Goal: Task Accomplishment & Management: Manage account settings

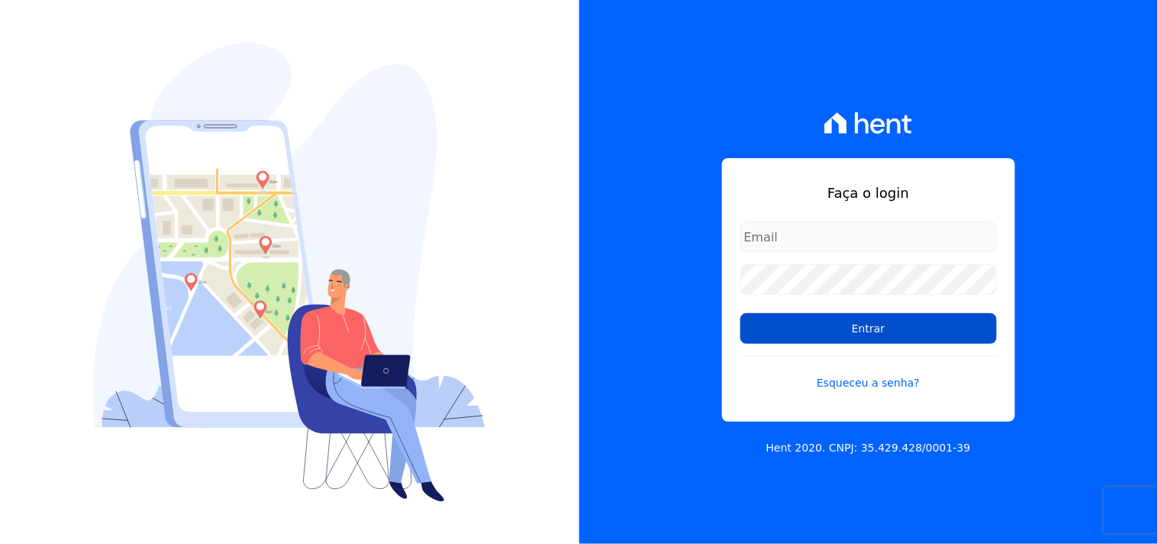
type input "mondeo@mondeoconstrutora.com.br"
click at [875, 327] on input "Entrar" at bounding box center [869, 328] width 257 height 31
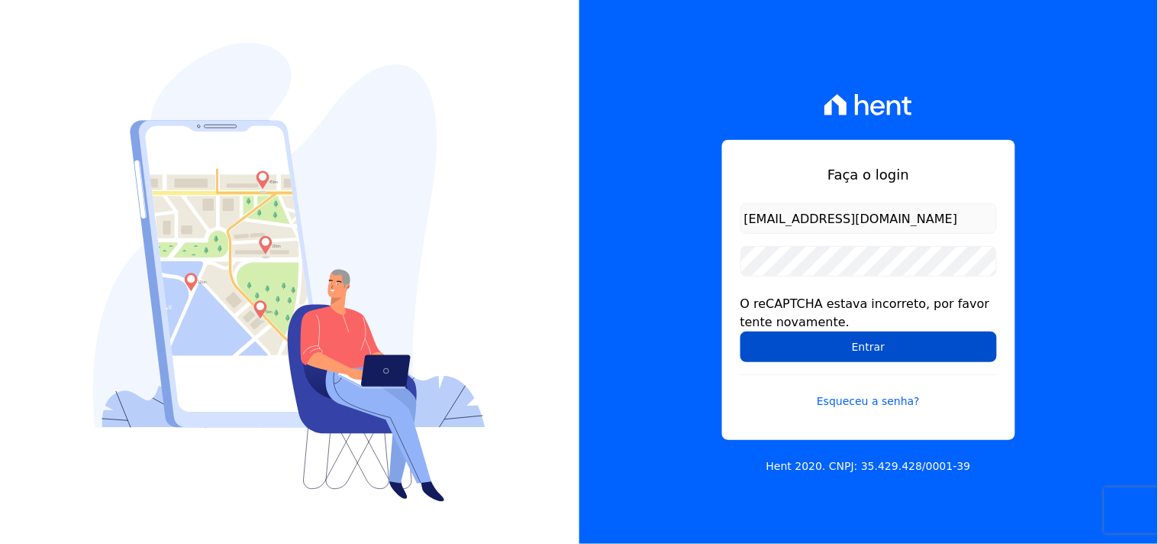
click at [912, 360] on form "mondeo@mondeoconstrutora.com.br O reCAPTCHA estava incorreto, por favor tente n…" at bounding box center [869, 315] width 257 height 224
click at [941, 344] on input "Entrar" at bounding box center [869, 346] width 257 height 31
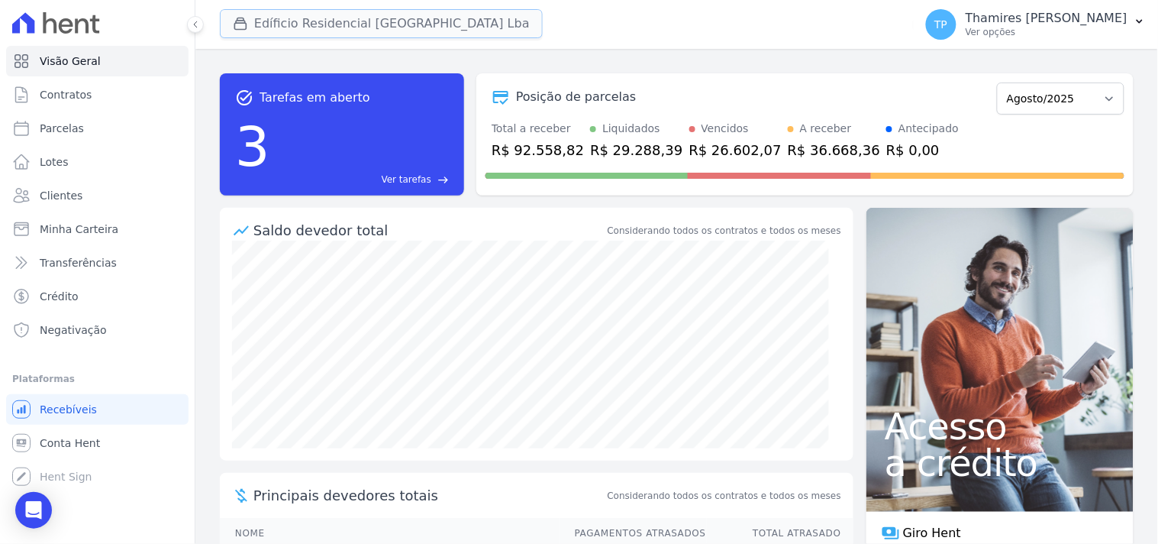
click at [360, 25] on button "Edíficio Residencial [GEOGRAPHIC_DATA] Lba" at bounding box center [381, 23] width 323 height 29
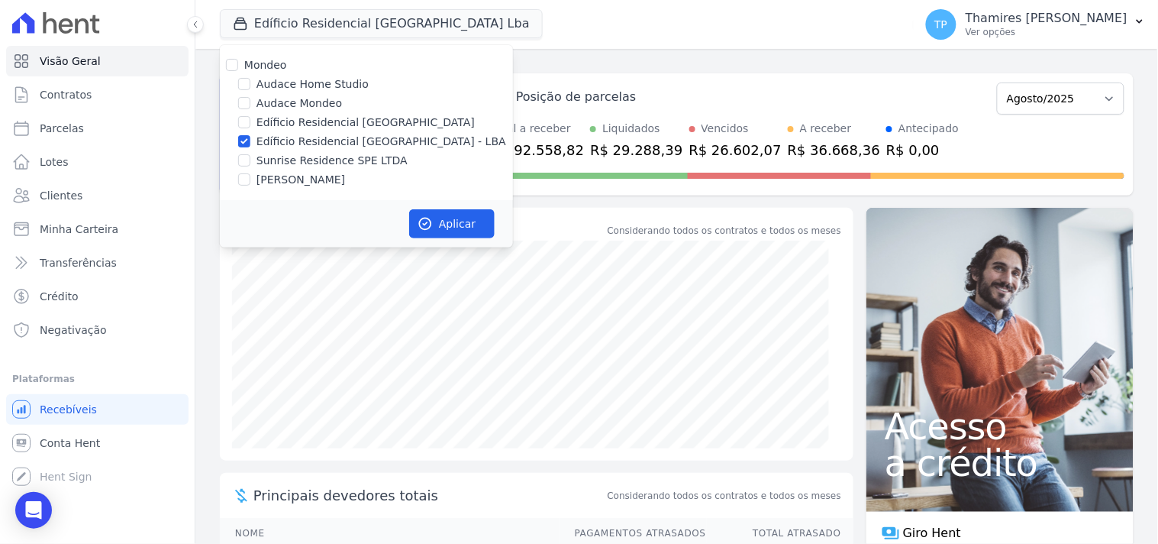
click at [300, 110] on label "Audace Mondeo" at bounding box center [300, 103] width 86 height 16
click at [250, 109] on input "Audace Mondeo" at bounding box center [244, 103] width 12 height 12
checkbox input "true"
click at [302, 139] on label "Edíficio Residencial [GEOGRAPHIC_DATA] - LBA" at bounding box center [382, 142] width 250 height 16
click at [250, 139] on input "Edíficio Residencial [GEOGRAPHIC_DATA] - LBA" at bounding box center [244, 141] width 12 height 12
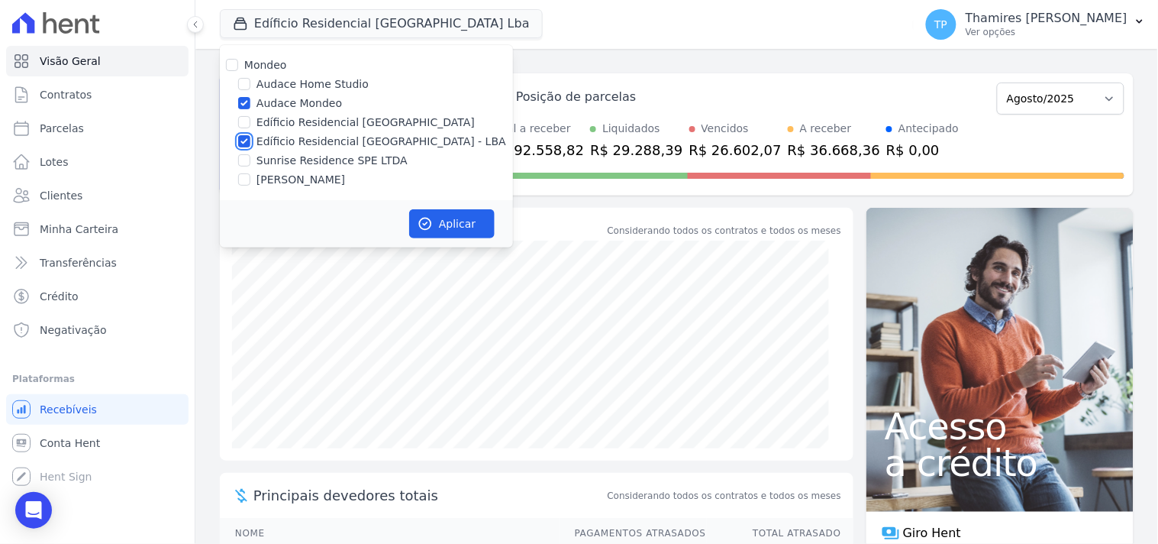
checkbox input "false"
click at [438, 208] on div "Aplicar" at bounding box center [366, 223] width 293 height 47
click at [434, 218] on button "Aplicar" at bounding box center [452, 223] width 86 height 29
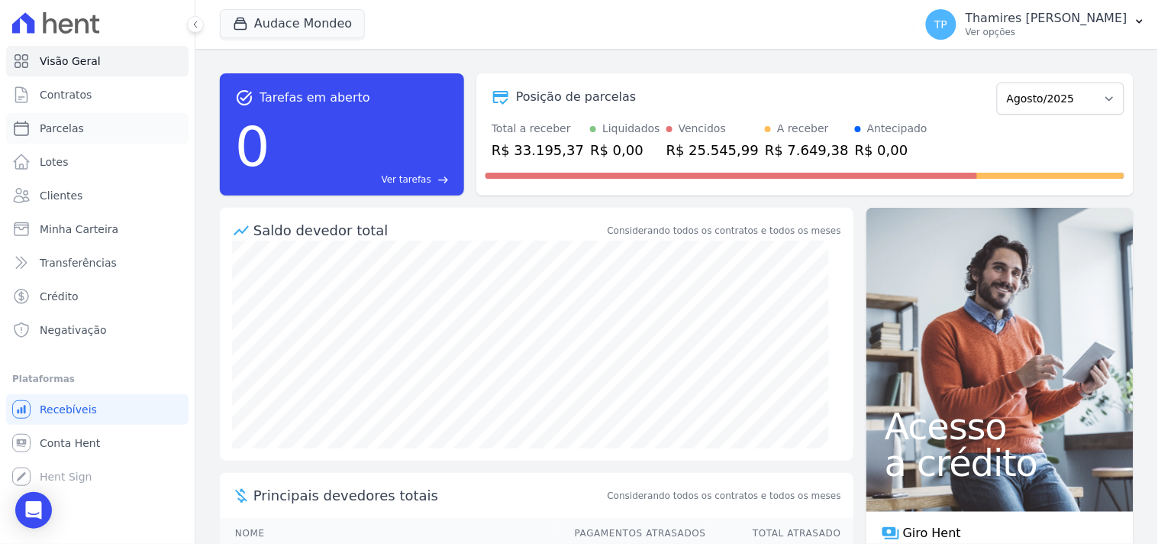
click at [116, 139] on link "Parcelas" at bounding box center [97, 128] width 182 height 31
select select
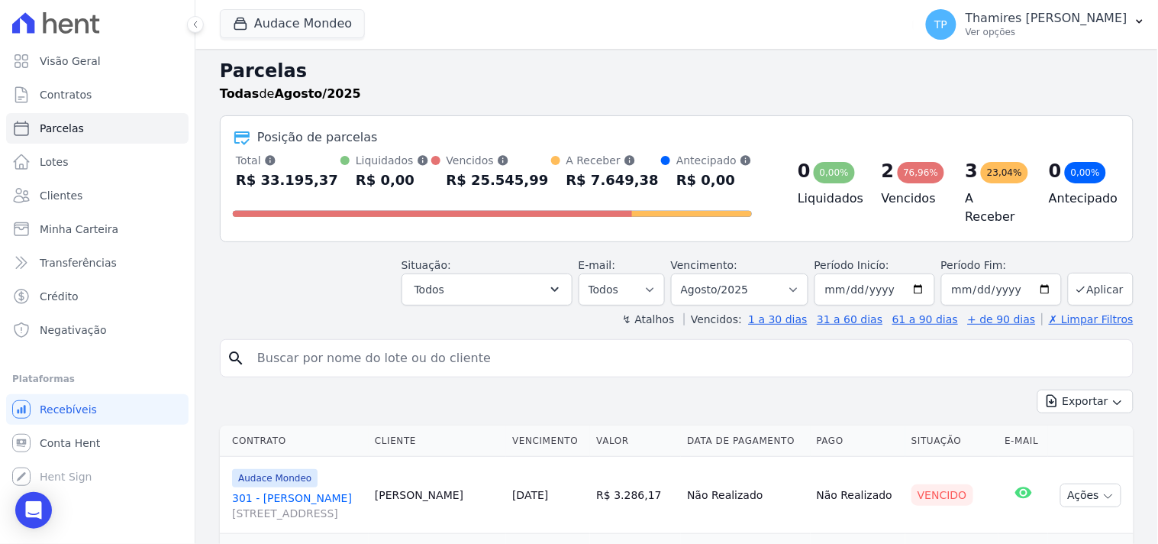
scroll to position [344, 0]
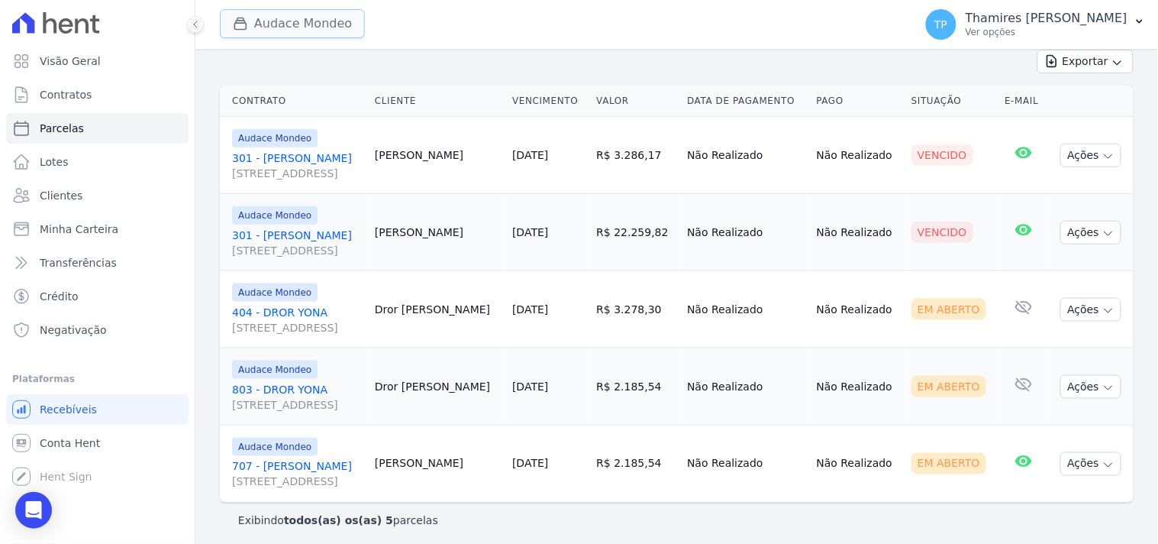
click at [271, 25] on button "Audace Mondeo" at bounding box center [292, 23] width 145 height 29
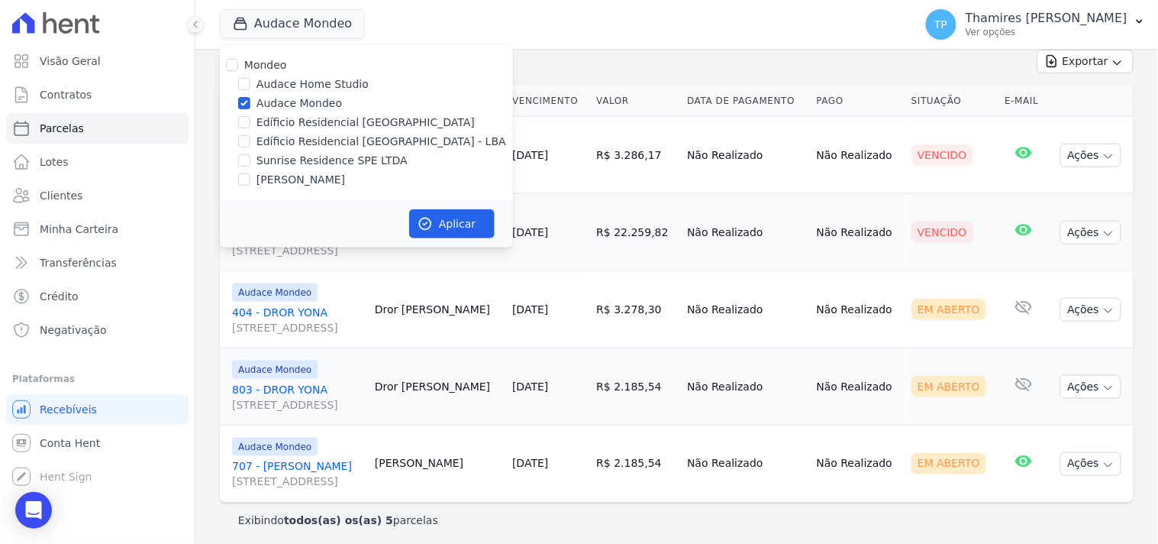
click at [271, 134] on label "Edíficio Residencial Grevílea Park - LBA" at bounding box center [382, 142] width 250 height 16
click at [250, 135] on input "Edíficio Residencial Grevílea Park - LBA" at bounding box center [244, 141] width 12 height 12
checkbox input "true"
click at [283, 107] on label "Audace Mondeo" at bounding box center [300, 103] width 86 height 16
click at [250, 107] on input "Audace Mondeo" at bounding box center [244, 103] width 12 height 12
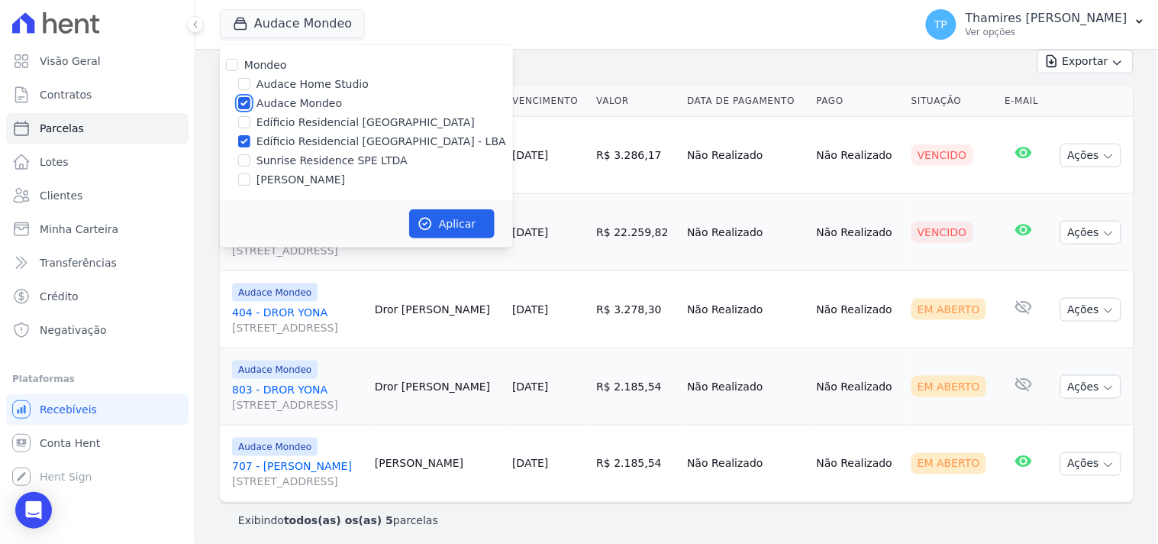
checkbox input "false"
click at [304, 137] on label "Edíficio Residencial [GEOGRAPHIC_DATA] - LBA" at bounding box center [382, 142] width 250 height 16
click at [250, 137] on input "Edíficio Residencial [GEOGRAPHIC_DATA] - LBA" at bounding box center [244, 141] width 12 height 12
checkbox input "false"
drag, startPoint x: 304, startPoint y: 174, endPoint x: 384, endPoint y: 214, distance: 89.5
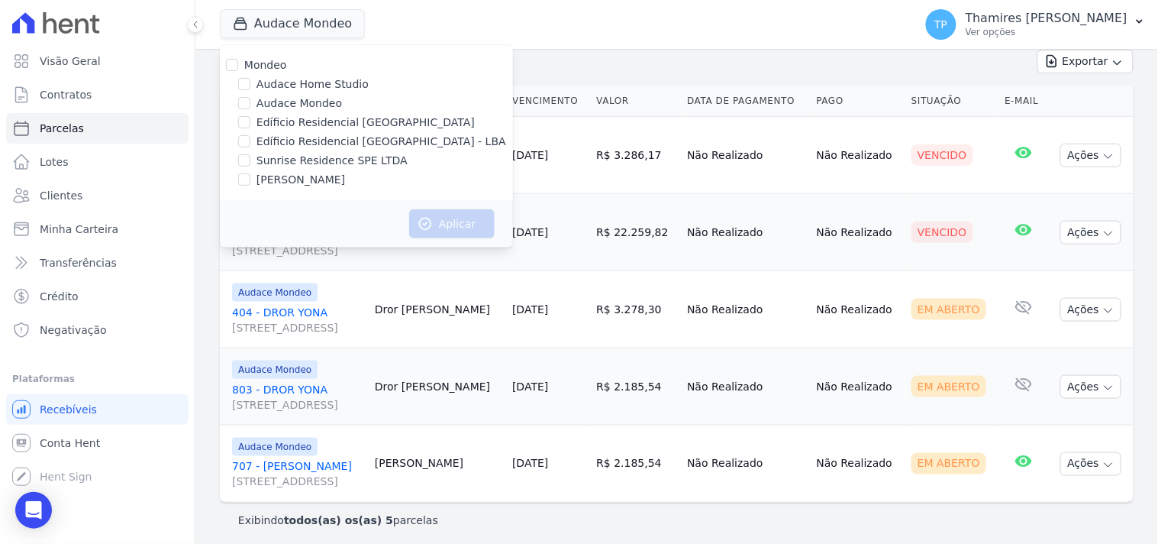
click at [304, 173] on label "[PERSON_NAME]" at bounding box center [301, 180] width 89 height 16
click at [250, 173] on input "[PERSON_NAME]" at bounding box center [244, 179] width 12 height 12
checkbox input "true"
click at [441, 222] on button "Aplicar" at bounding box center [452, 223] width 86 height 29
select select
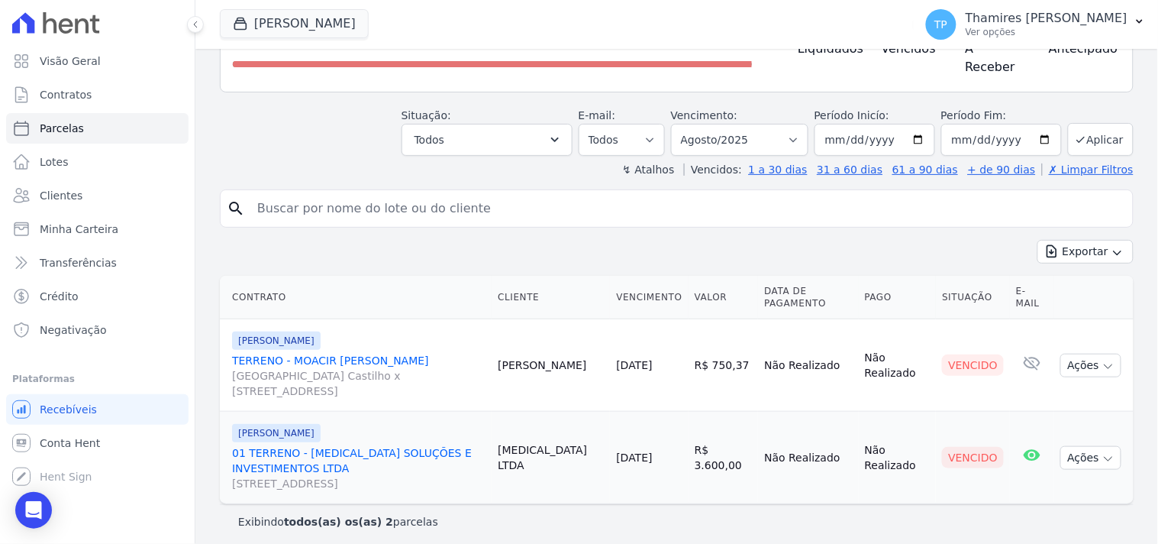
scroll to position [154, 0]
click at [331, 24] on button "[PERSON_NAME]" at bounding box center [294, 23] width 149 height 29
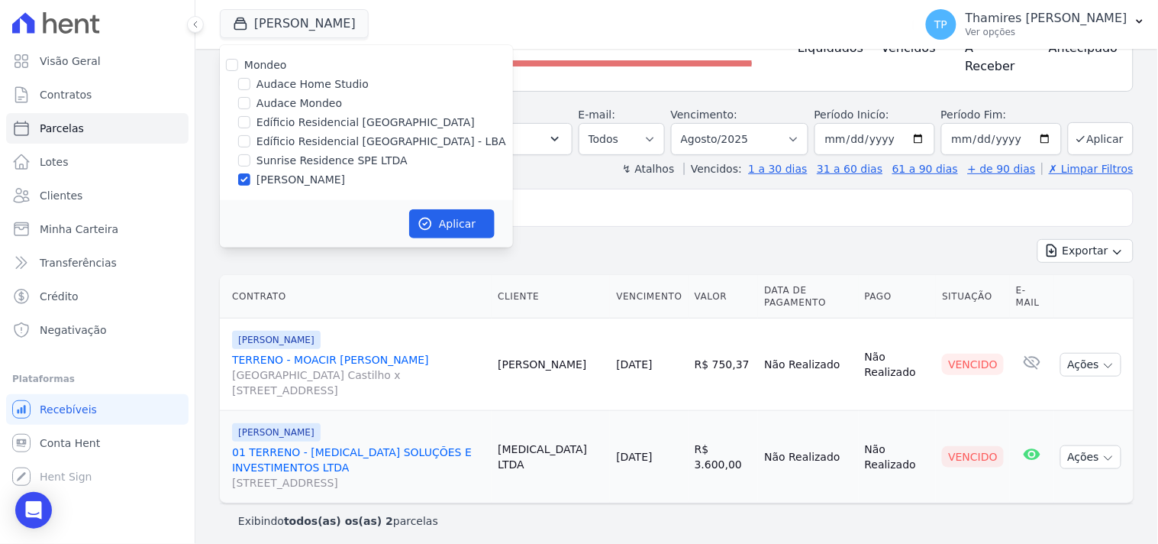
click at [329, 142] on label "Edíficio Residencial [GEOGRAPHIC_DATA] - LBA" at bounding box center [382, 142] width 250 height 16
click at [250, 142] on input "Edíficio Residencial [GEOGRAPHIC_DATA] - LBA" at bounding box center [244, 141] width 12 height 12
checkbox input "true"
click at [332, 178] on label "[PERSON_NAME]" at bounding box center [301, 180] width 89 height 16
click at [250, 178] on input "[PERSON_NAME]" at bounding box center [244, 179] width 12 height 12
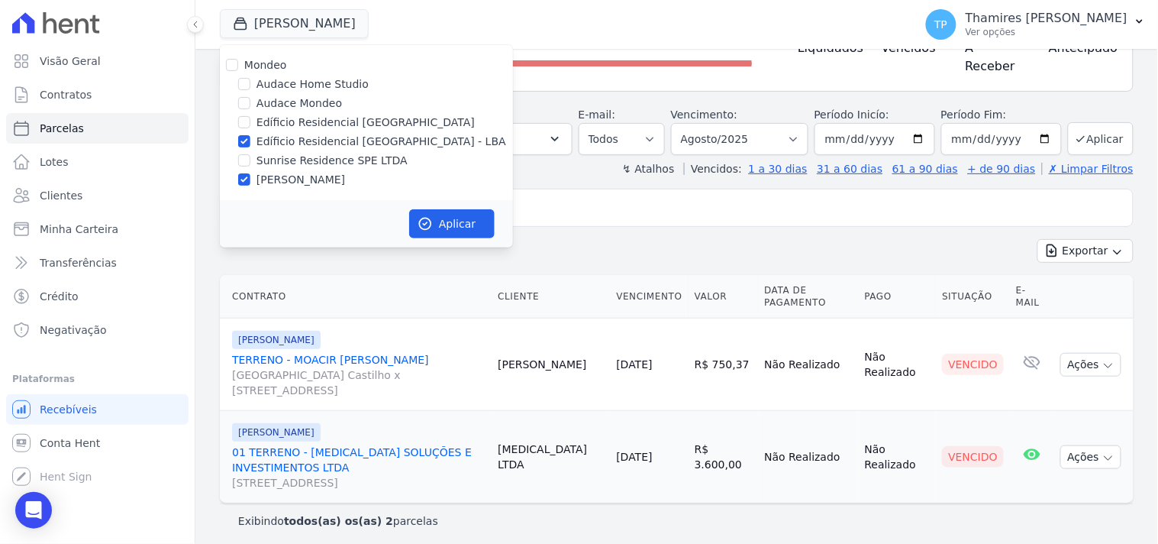
checkbox input "false"
click at [455, 226] on button "Aplicar" at bounding box center [452, 223] width 86 height 29
select select
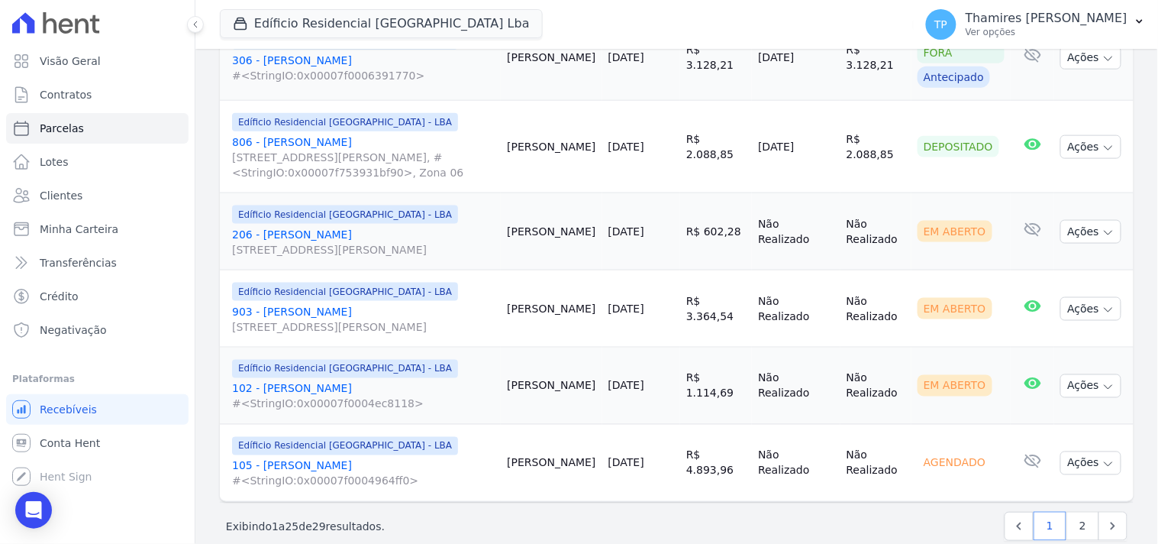
scroll to position [1952, 0]
click at [1080, 510] on link "2" at bounding box center [1083, 524] width 33 height 29
select select
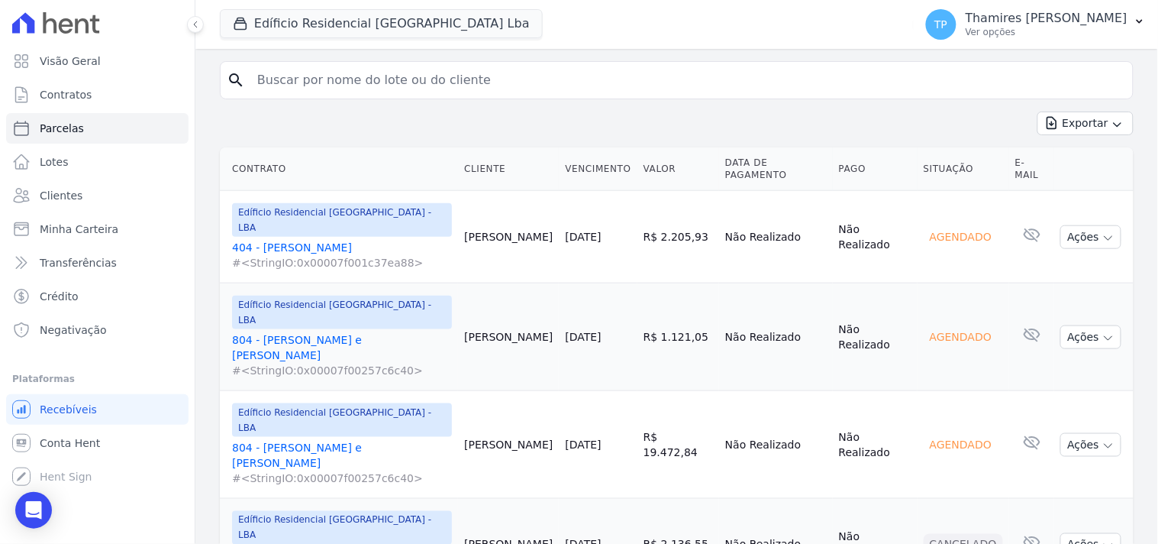
scroll to position [314, 0]
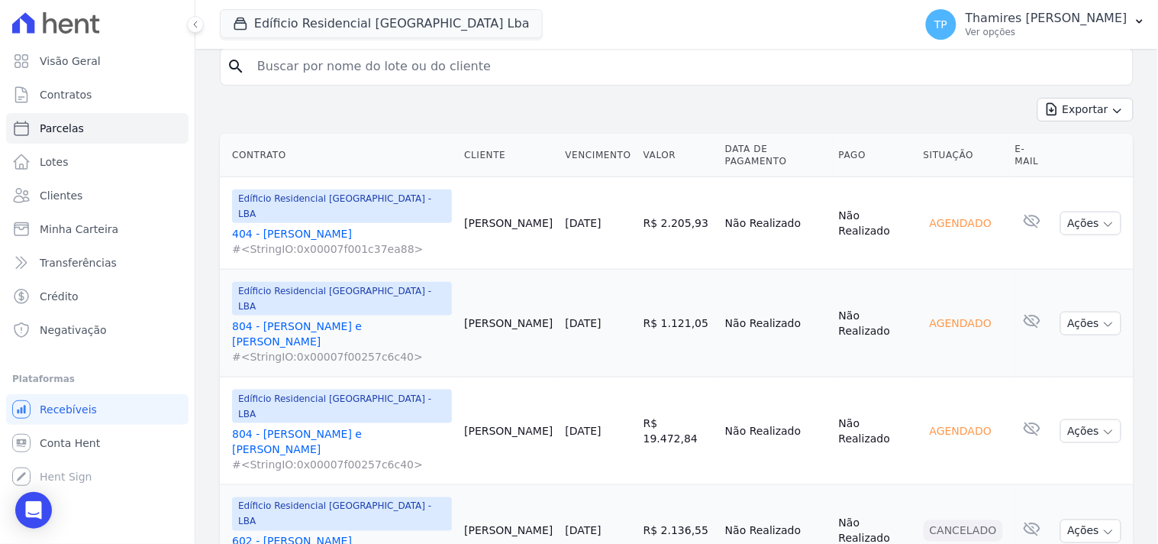
select select
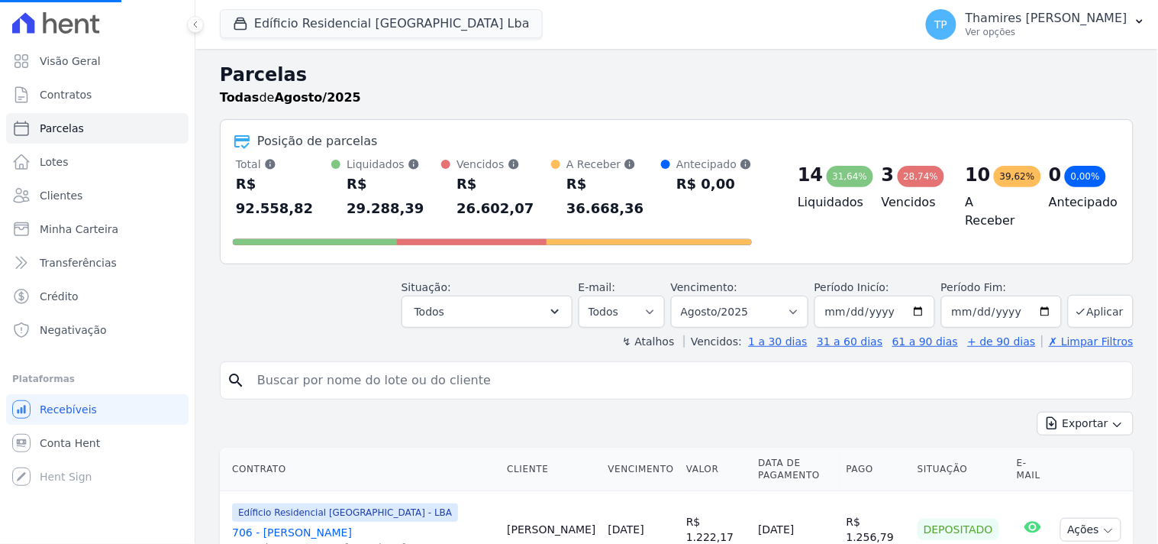
select select
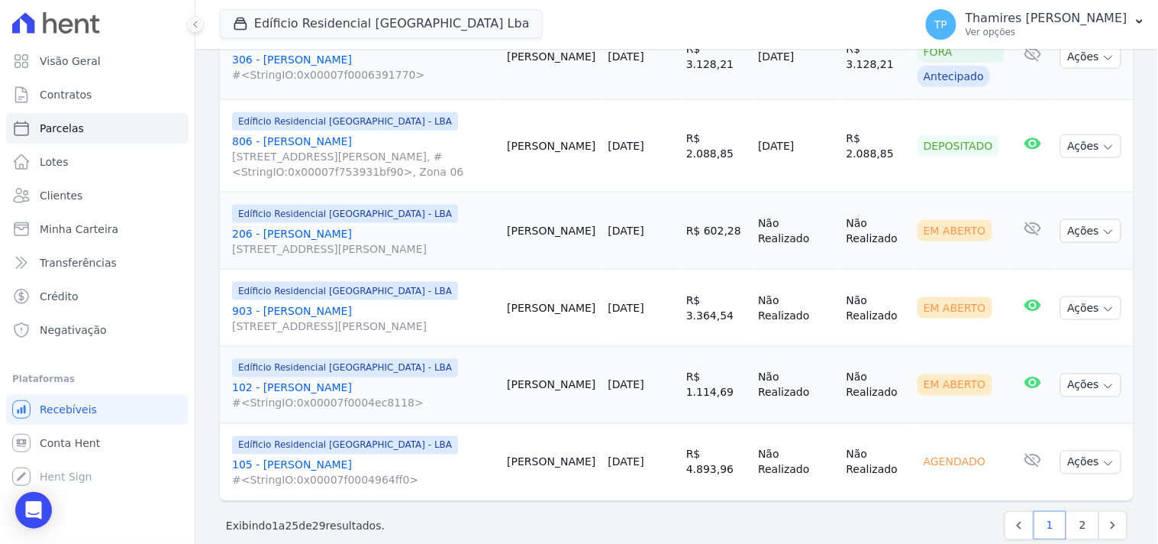
scroll to position [1952, 0]
click at [1074, 510] on link "2" at bounding box center [1083, 524] width 33 height 29
select select
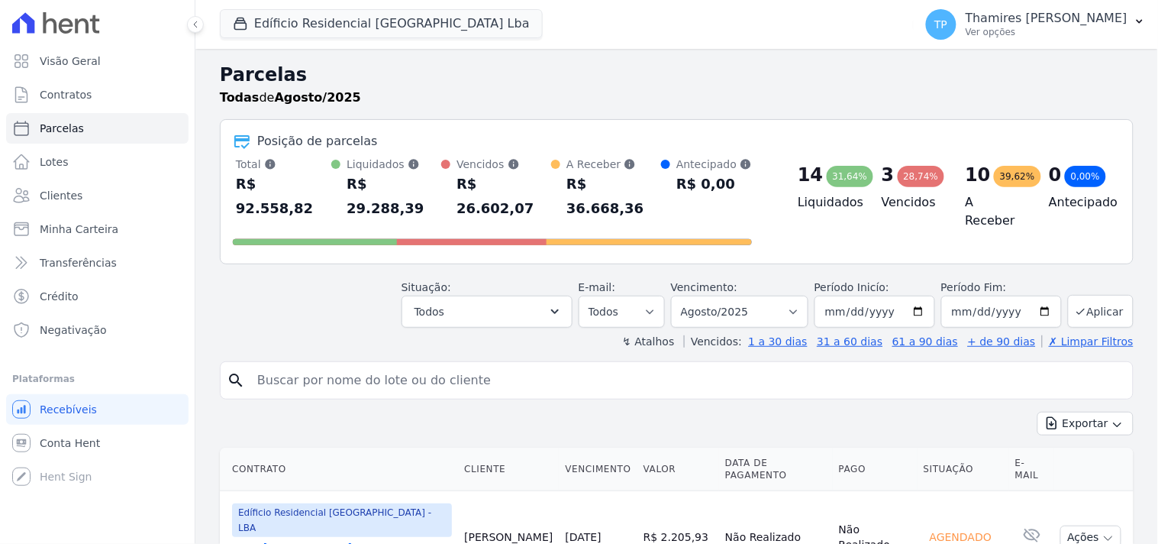
select select
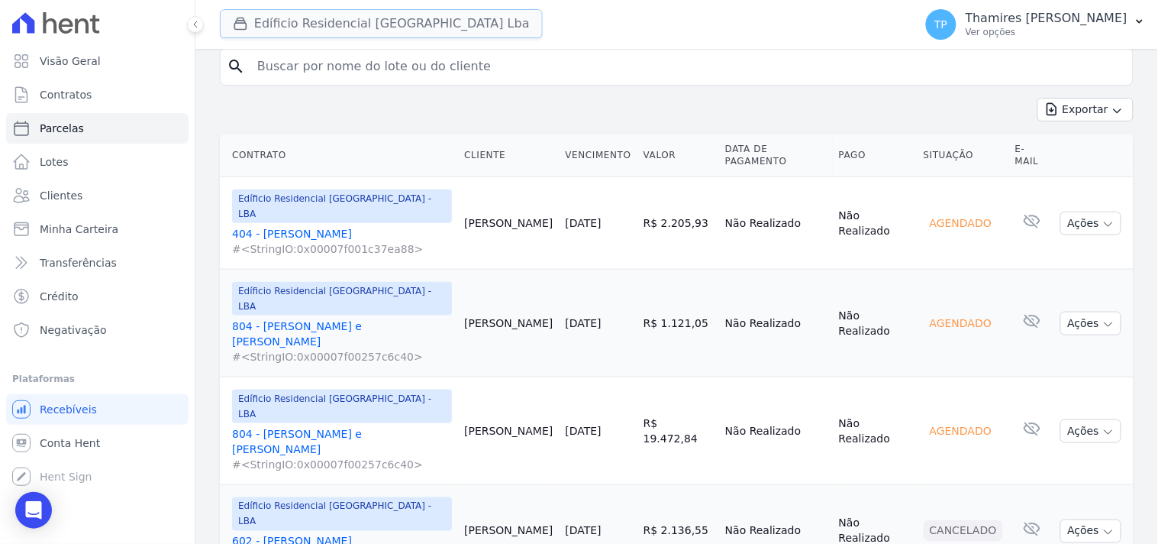
drag, startPoint x: 386, startPoint y: 34, endPoint x: 387, endPoint y: 43, distance: 9.3
click at [387, 33] on button "Edíficio Residencial Grevílea Park Lba" at bounding box center [381, 23] width 323 height 29
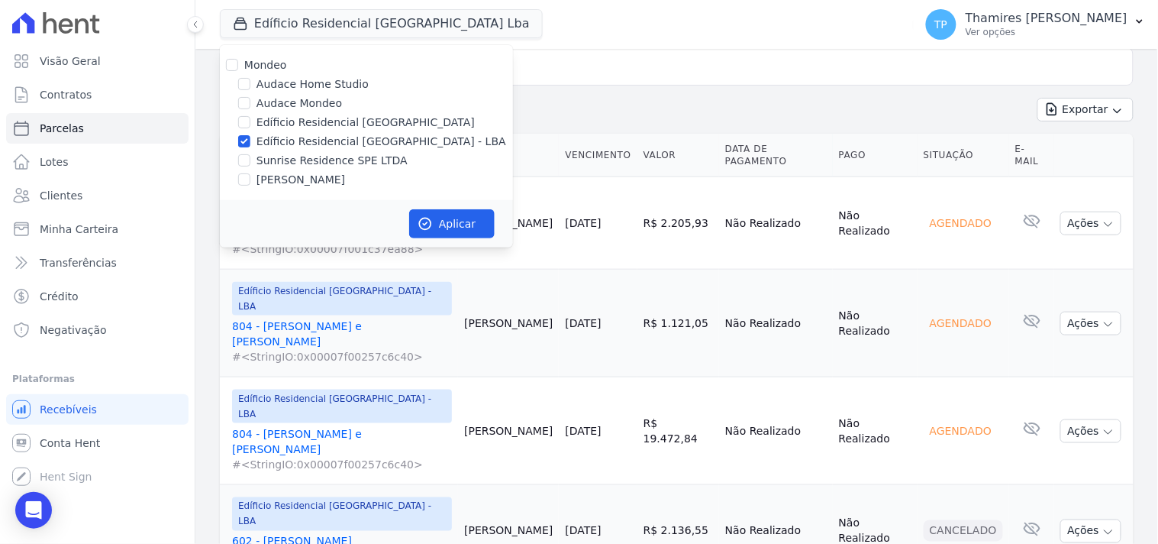
click at [333, 160] on label "Sunrise Residence SPE LTDA" at bounding box center [332, 161] width 151 height 16
click at [250, 160] on input "Sunrise Residence SPE LTDA" at bounding box center [244, 160] width 12 height 12
click at [350, 157] on label "Sunrise Residence SPE LTDA" at bounding box center [332, 161] width 151 height 16
click at [250, 157] on input "Sunrise Residence SPE LTDA" at bounding box center [244, 160] width 12 height 12
checkbox input "false"
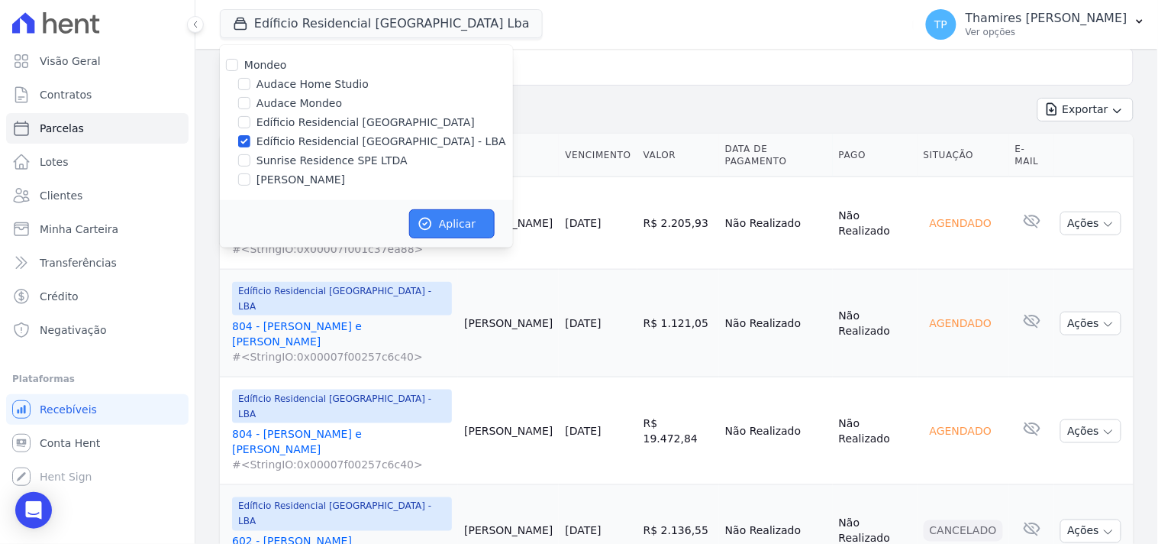
click at [446, 224] on button "Aplicar" at bounding box center [452, 223] width 86 height 29
select select
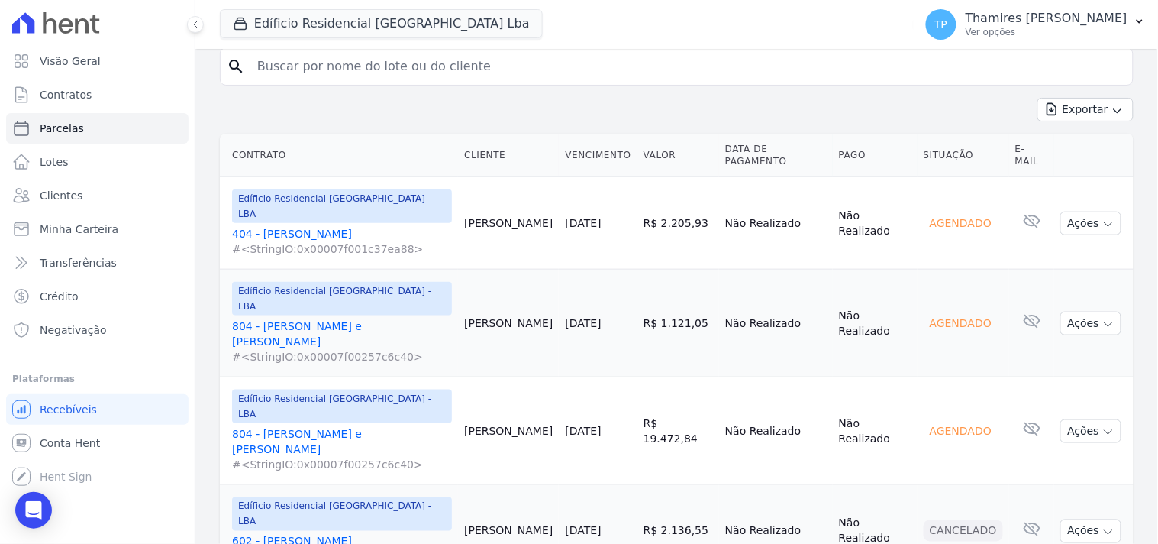
select select
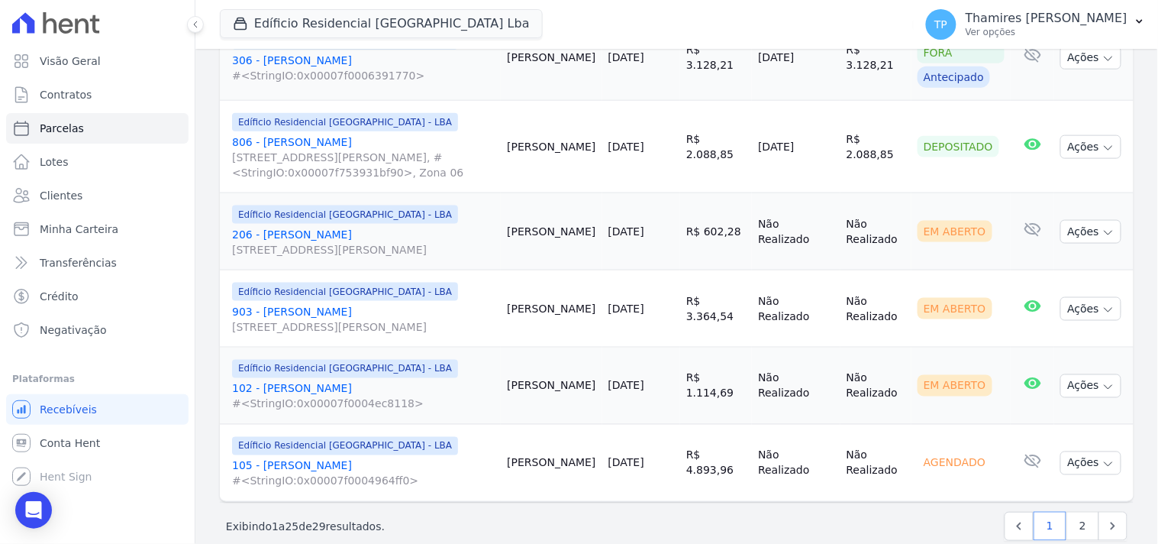
scroll to position [1952, 0]
click at [1080, 510] on link "2" at bounding box center [1083, 524] width 33 height 29
select select
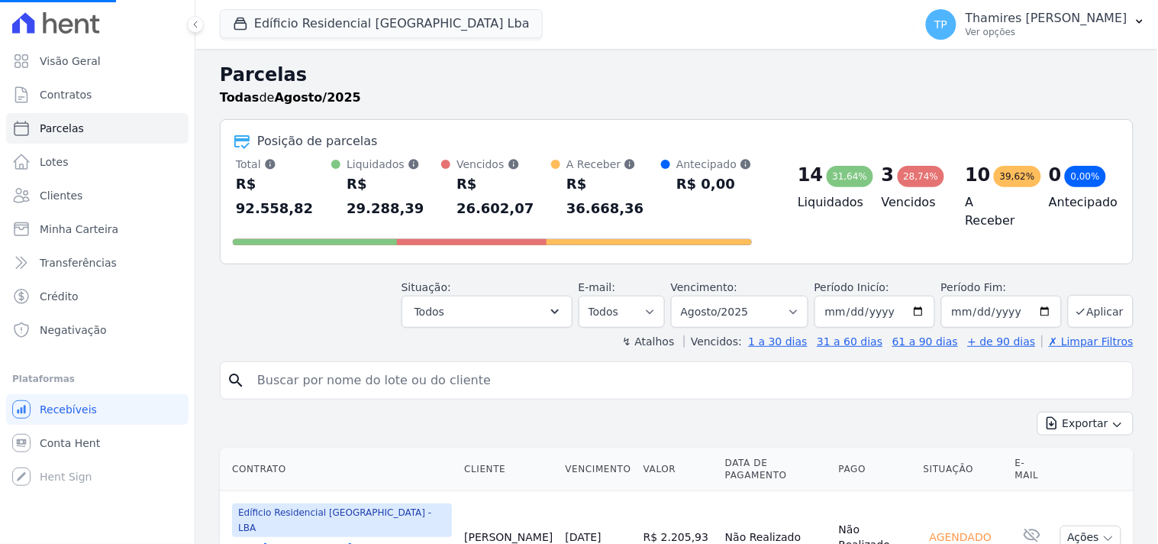
select select
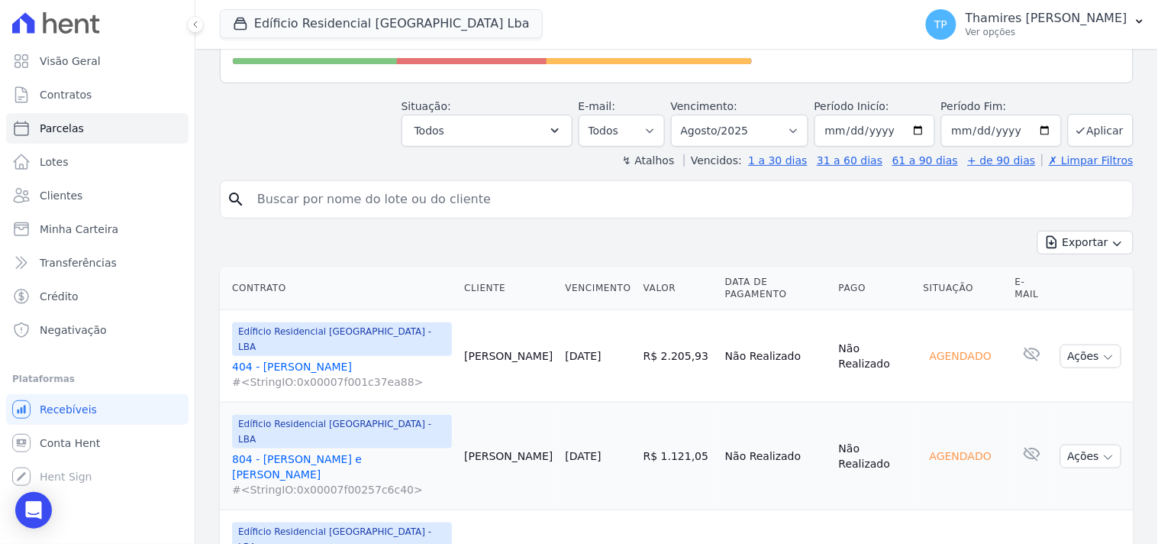
scroll to position [314, 0]
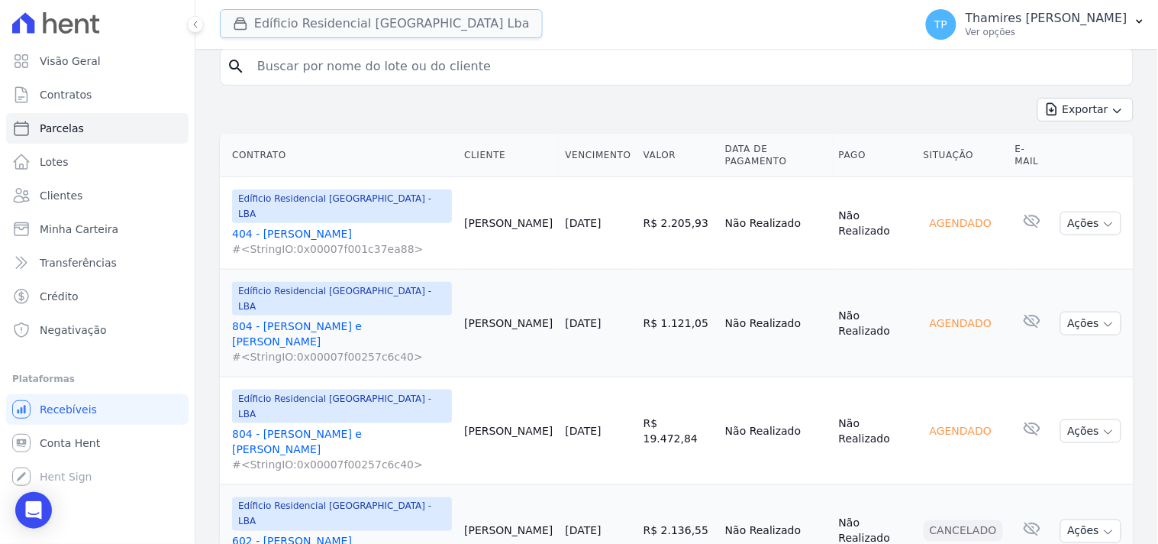
click at [415, 34] on button "Edíficio Residencial Grevílea Park Lba" at bounding box center [381, 23] width 323 height 29
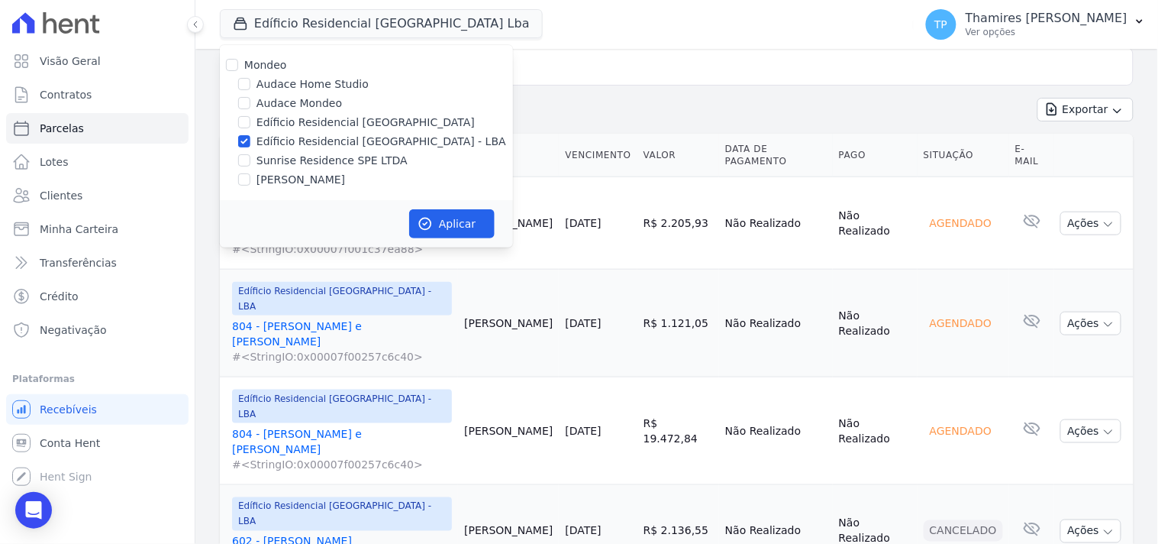
drag, startPoint x: 326, startPoint y: 160, endPoint x: 339, endPoint y: 153, distance: 14.7
click at [328, 160] on label "Sunrise Residence SPE LTDA" at bounding box center [332, 161] width 151 height 16
click at [352, 157] on label "Sunrise Residence SPE LTDA" at bounding box center [332, 161] width 151 height 16
click at [250, 157] on input "Sunrise Residence SPE LTDA" at bounding box center [244, 160] width 12 height 12
checkbox input "true"
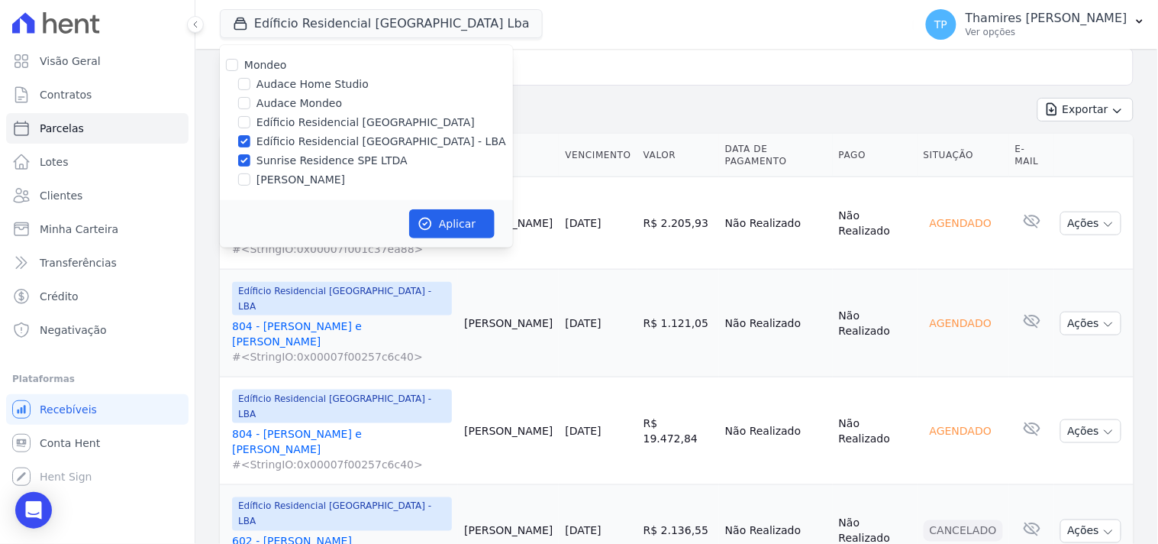
click at [370, 140] on label "Edíficio Residencial [GEOGRAPHIC_DATA] - LBA" at bounding box center [382, 142] width 250 height 16
click at [250, 140] on input "Edíficio Residencial [GEOGRAPHIC_DATA] - LBA" at bounding box center [244, 141] width 12 height 12
checkbox input "false"
click at [426, 212] on button "Aplicar" at bounding box center [452, 223] width 86 height 29
select select
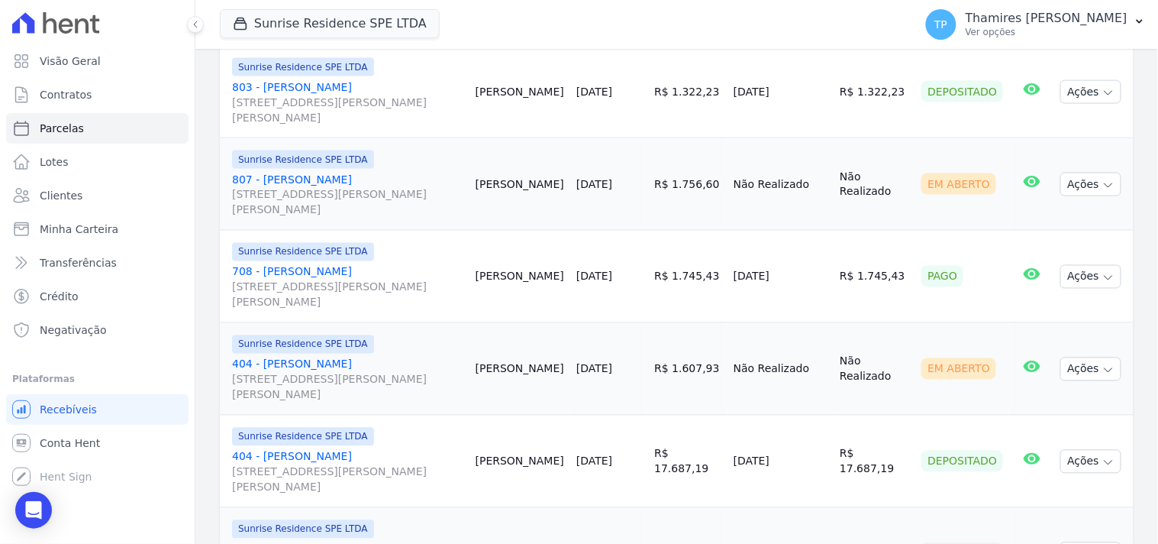
scroll to position [2120, 0]
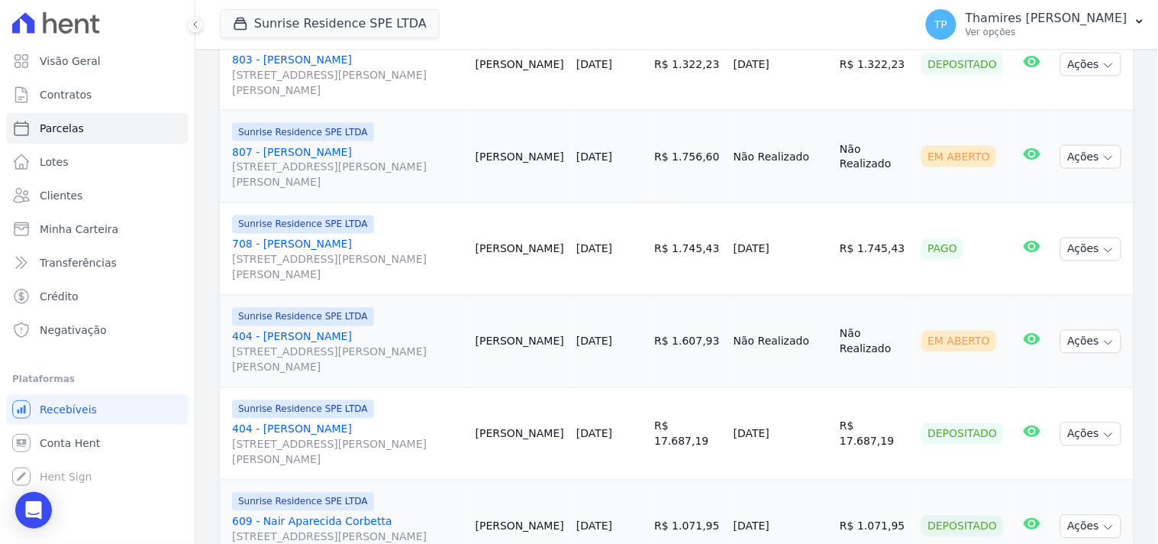
drag, startPoint x: 735, startPoint y: 250, endPoint x: 820, endPoint y: 229, distance: 88.0
click at [820, 229] on tr "Sunrise Residence SPE LTDA 708 - Maria Cláudia dos Reis Coelho Rua Anacleto Lui…" at bounding box center [677, 249] width 914 height 92
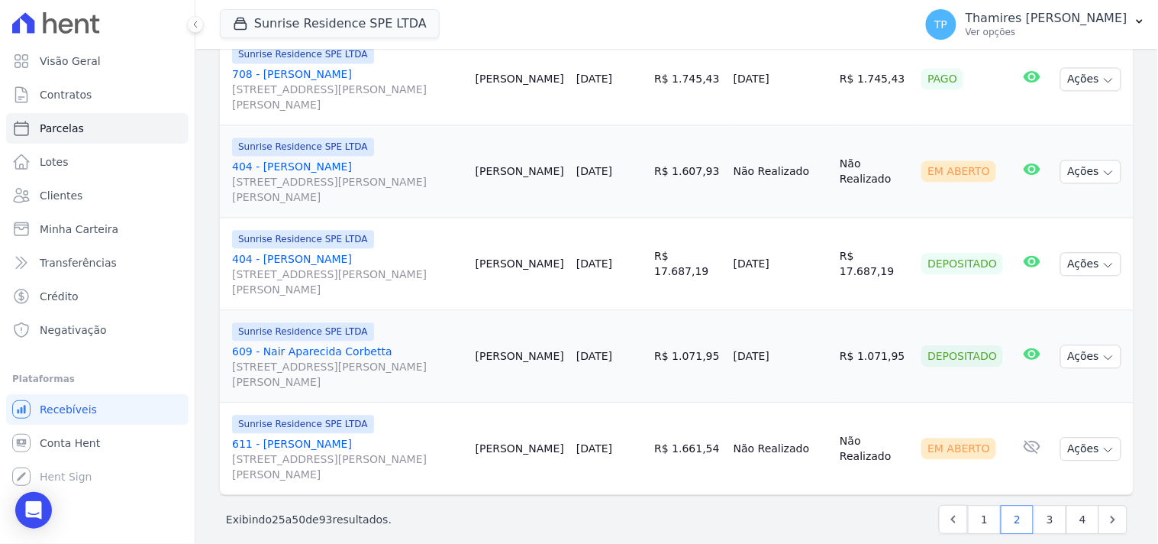
scroll to position [2301, 0]
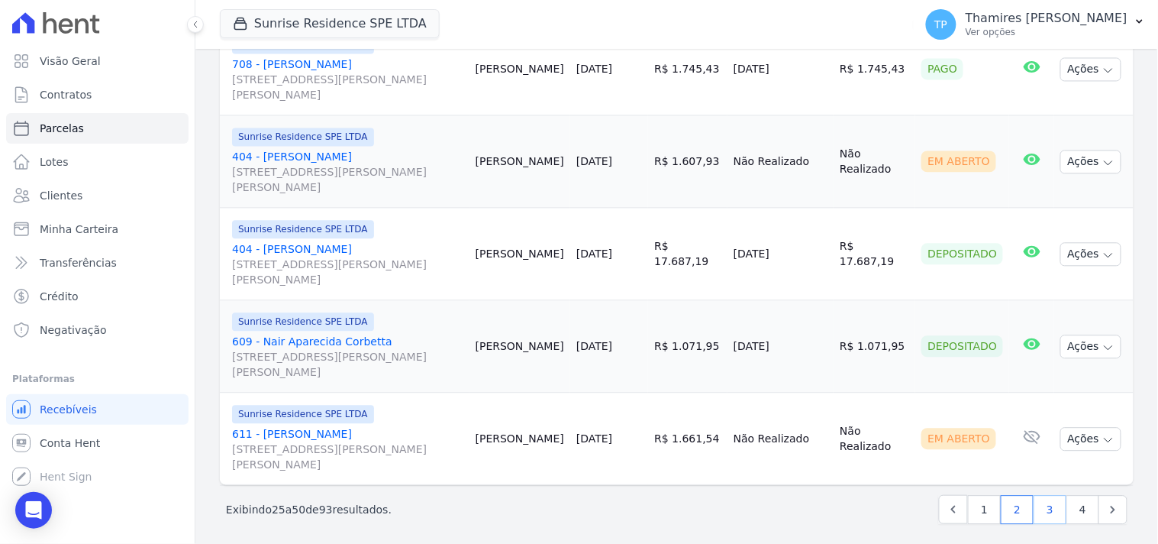
click at [1034, 506] on link "3" at bounding box center [1050, 509] width 33 height 29
select select
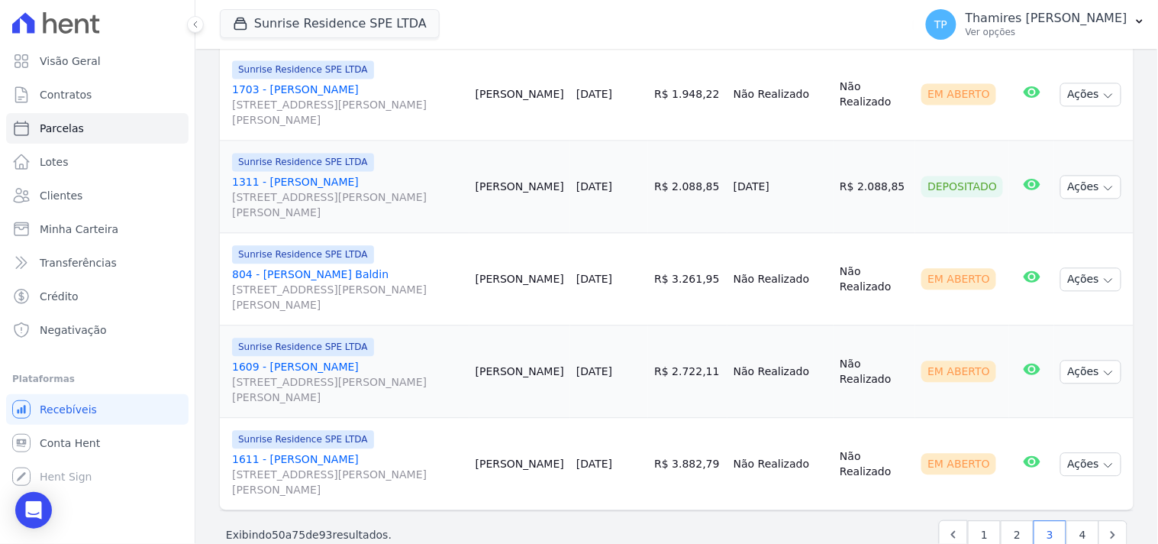
scroll to position [2301, 0]
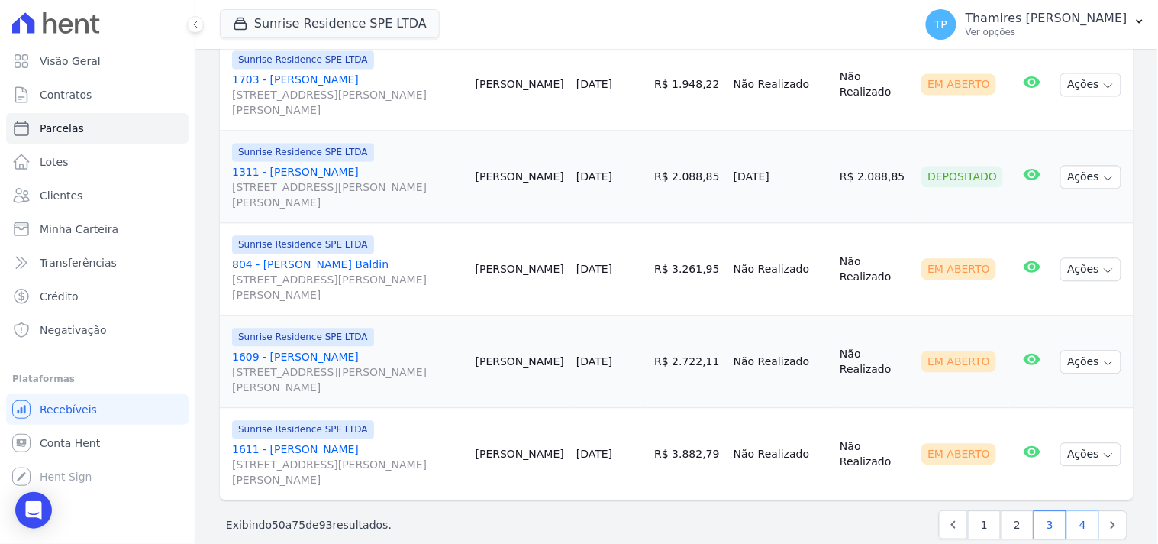
click at [1072, 510] on link "4" at bounding box center [1083, 524] width 33 height 29
select select
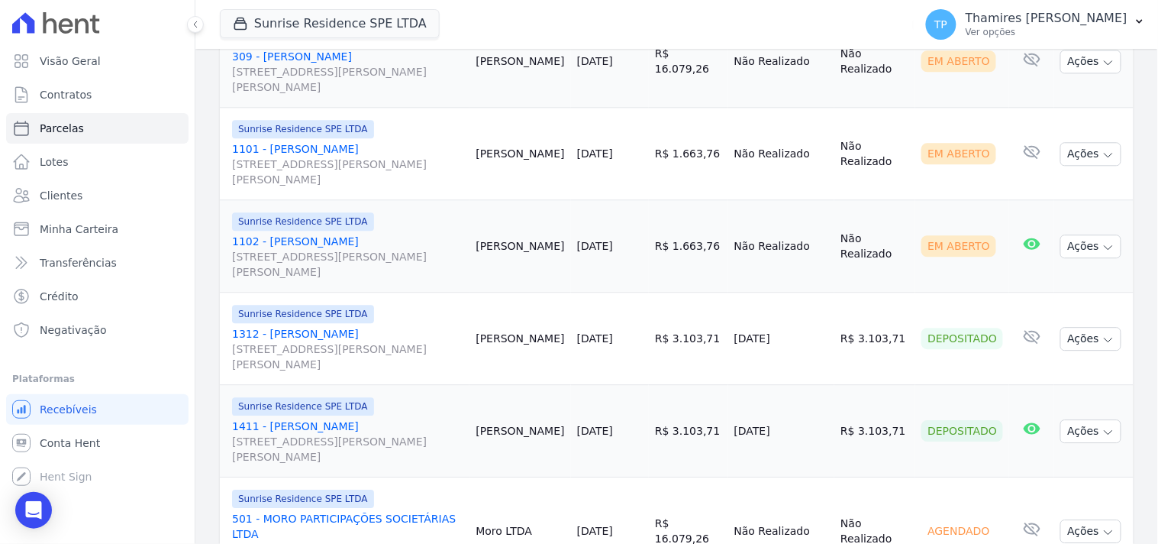
scroll to position [1018, 0]
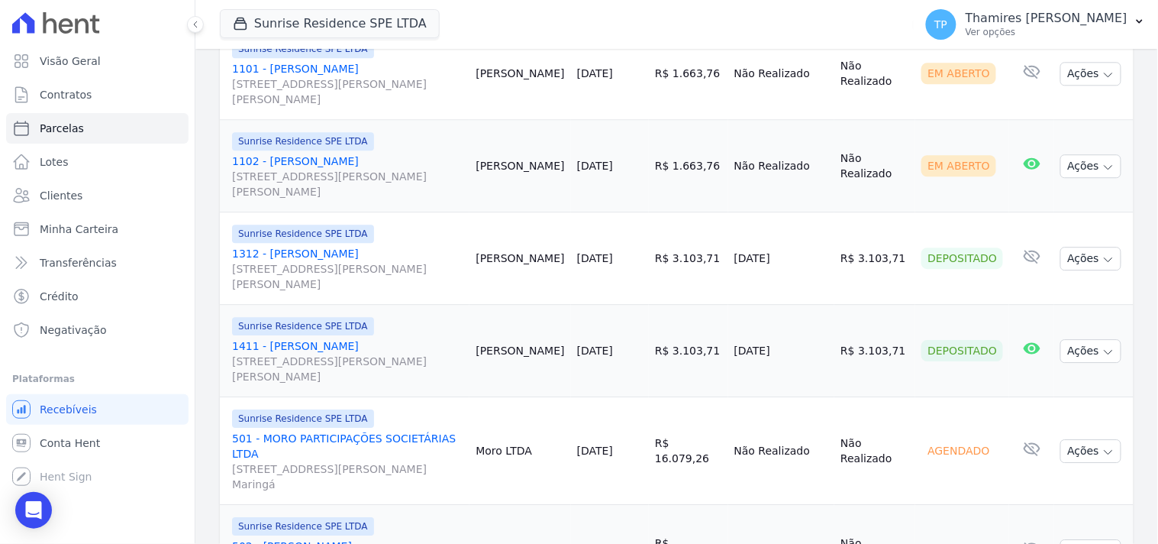
drag, startPoint x: 745, startPoint y: 237, endPoint x: 825, endPoint y: 235, distance: 80.2
click at [825, 235] on td "12/08/2025" at bounding box center [781, 258] width 107 height 92
drag, startPoint x: 744, startPoint y: 337, endPoint x: 804, endPoint y: 330, distance: 60.0
click at [804, 330] on td "12/08/2025" at bounding box center [781, 351] width 107 height 92
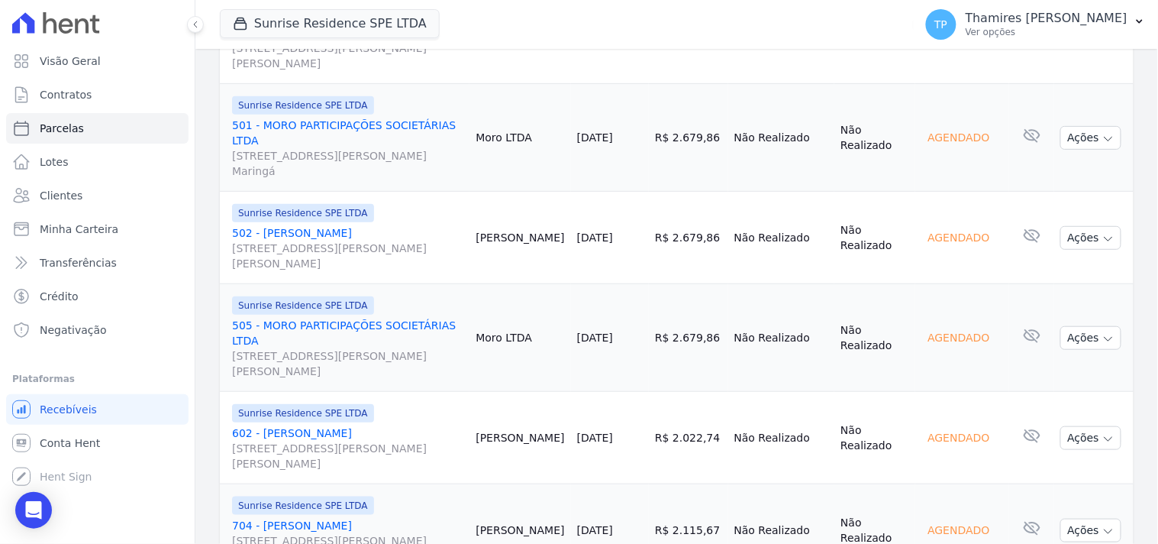
scroll to position [1654, 0]
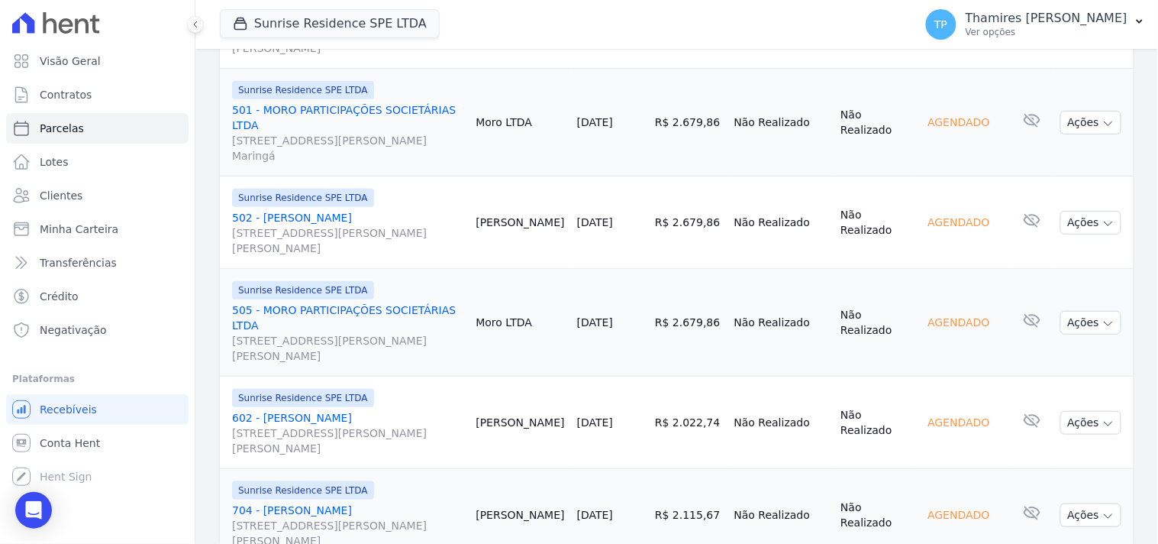
select select
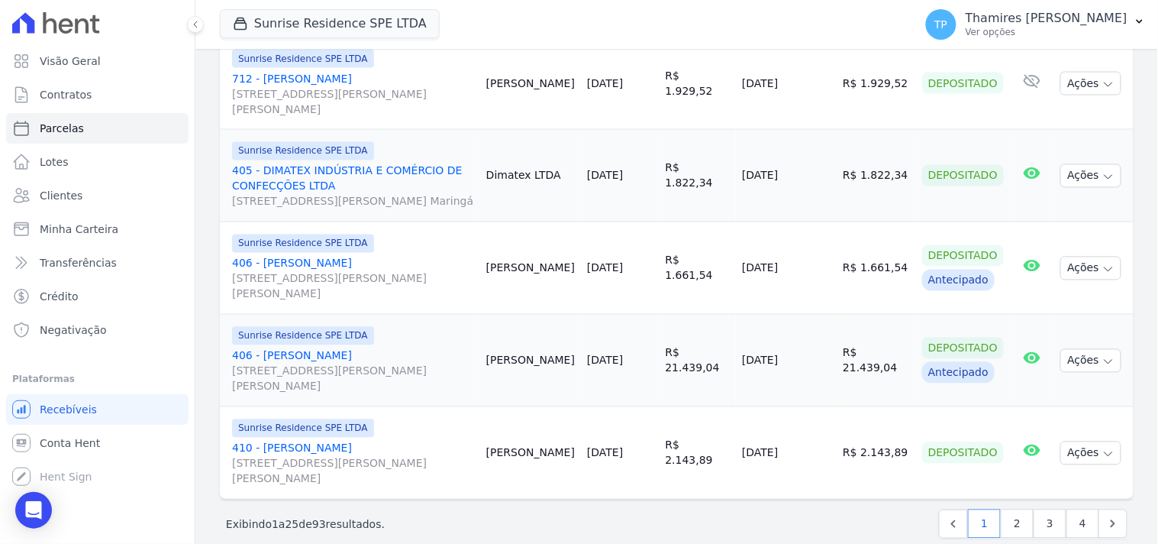
scroll to position [2163, 0]
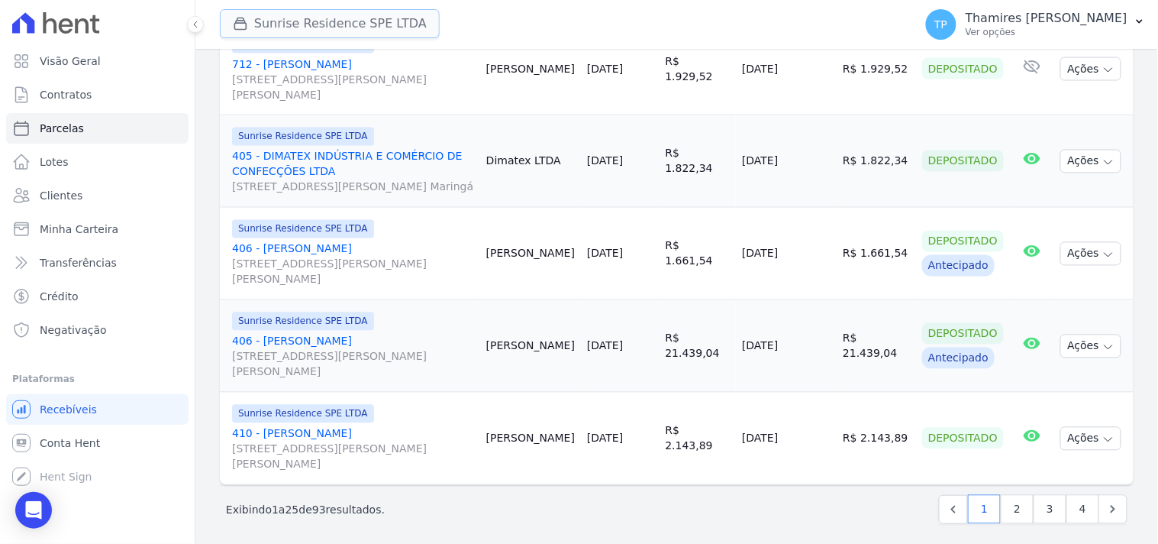
click at [379, 34] on button "Sunrise Residence SPE LTDA" at bounding box center [330, 23] width 220 height 29
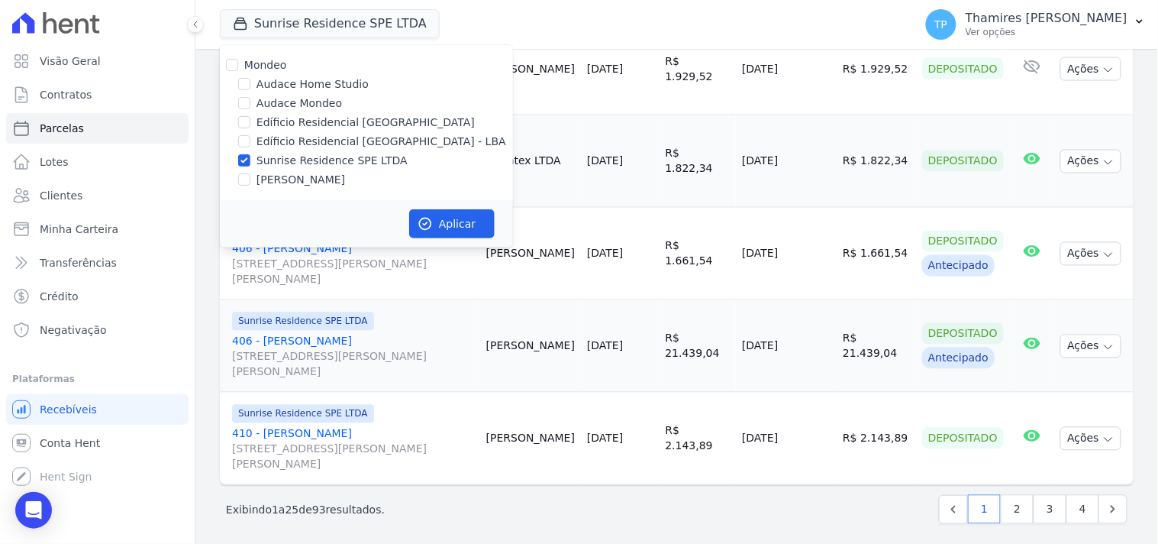
click at [333, 176] on label "[PERSON_NAME]" at bounding box center [301, 180] width 89 height 16
click at [250, 176] on input "[PERSON_NAME]" at bounding box center [244, 179] width 12 height 12
checkbox input "true"
click at [359, 155] on label "Sunrise Residence SPE LTDA" at bounding box center [332, 161] width 151 height 16
click at [250, 155] on input "Sunrise Residence SPE LTDA" at bounding box center [244, 160] width 12 height 12
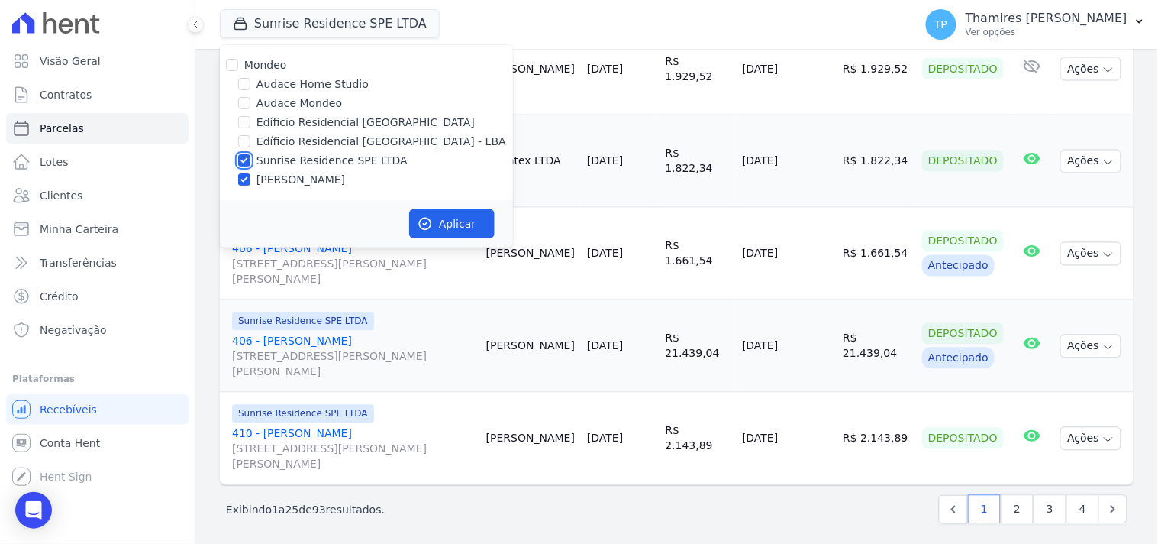
checkbox input "false"
click at [469, 222] on button "Aplicar" at bounding box center [452, 223] width 86 height 29
select select
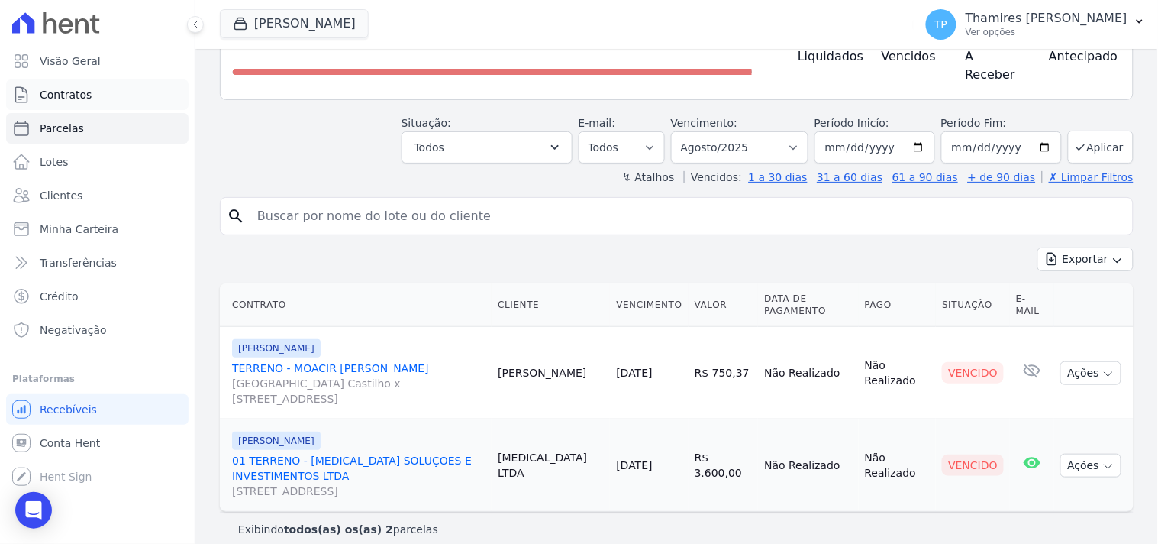
scroll to position [154, 0]
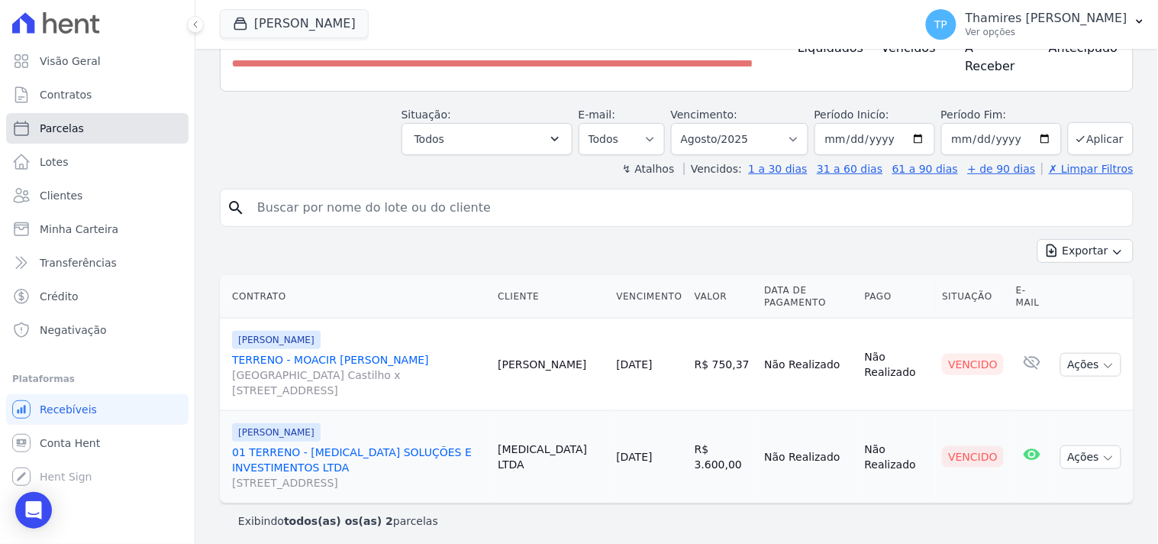
click at [124, 115] on link "Parcelas" at bounding box center [97, 128] width 182 height 31
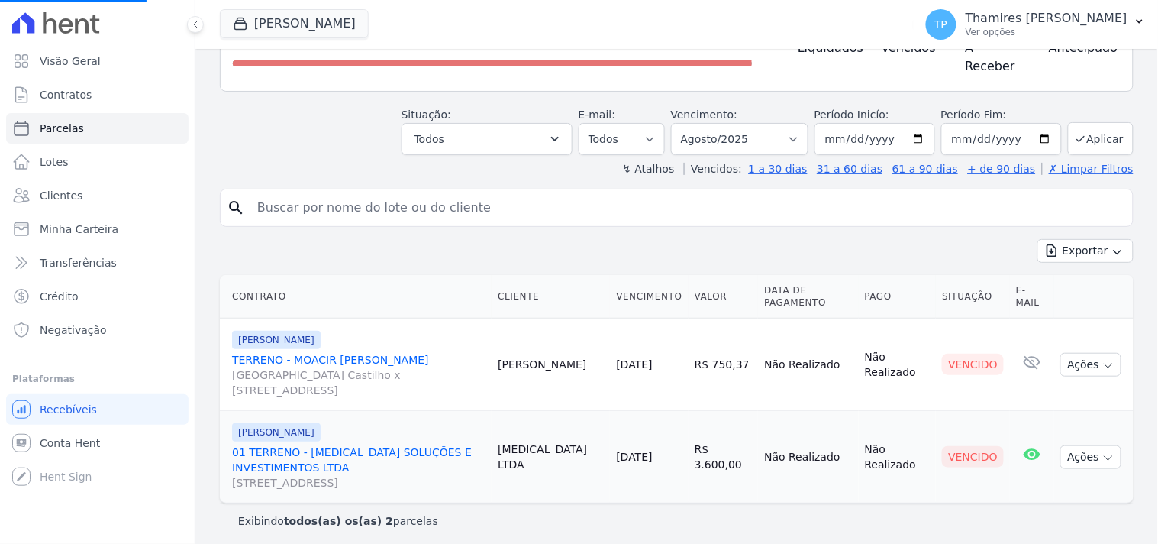
select select
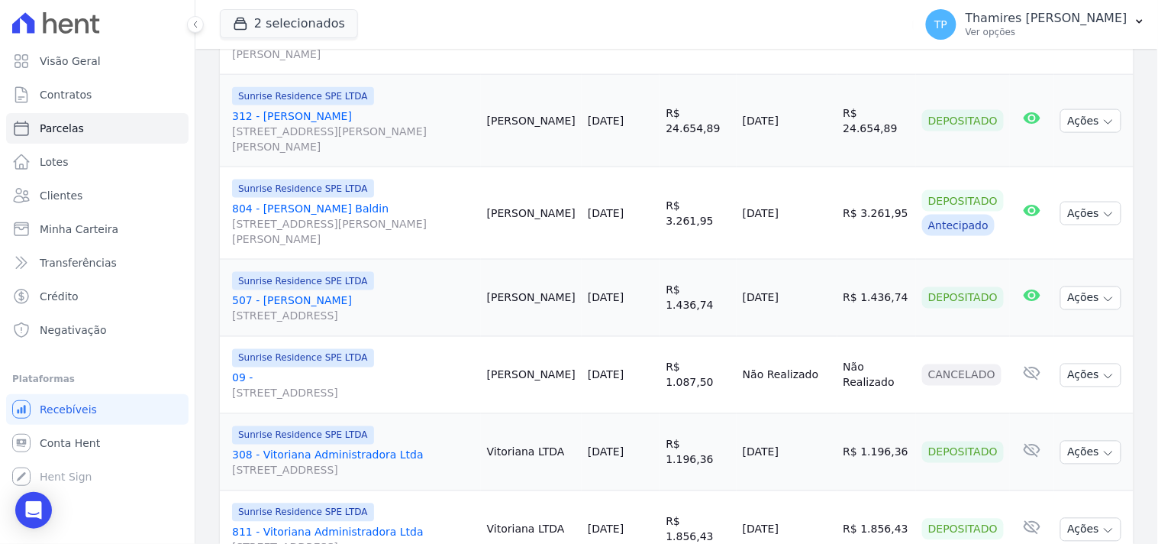
scroll to position [170, 0]
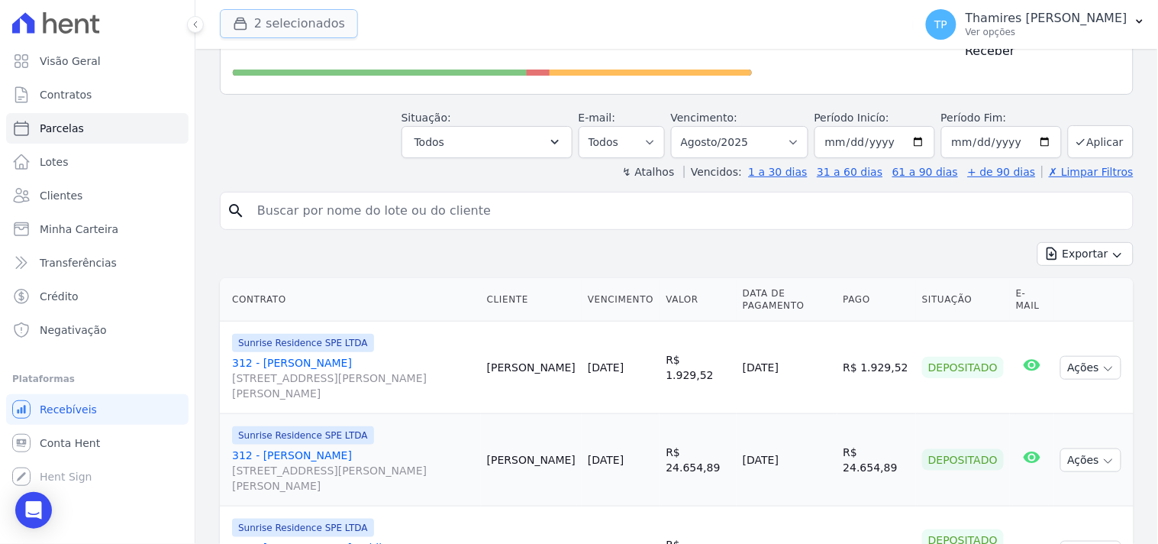
click at [326, 19] on button "2 selecionados" at bounding box center [289, 23] width 138 height 29
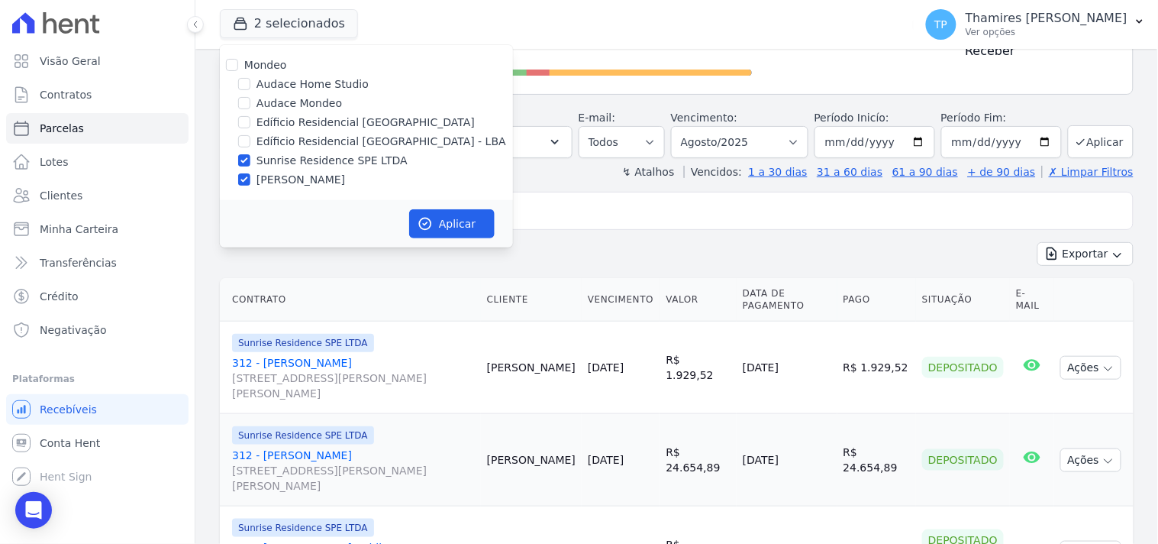
click at [314, 155] on label "Sunrise Residence SPE LTDA" at bounding box center [332, 161] width 151 height 16
click at [250, 155] on input "Sunrise Residence SPE LTDA" at bounding box center [244, 160] width 12 height 12
checkbox input "false"
click at [449, 209] on button "Aplicar" at bounding box center [452, 223] width 86 height 29
select select
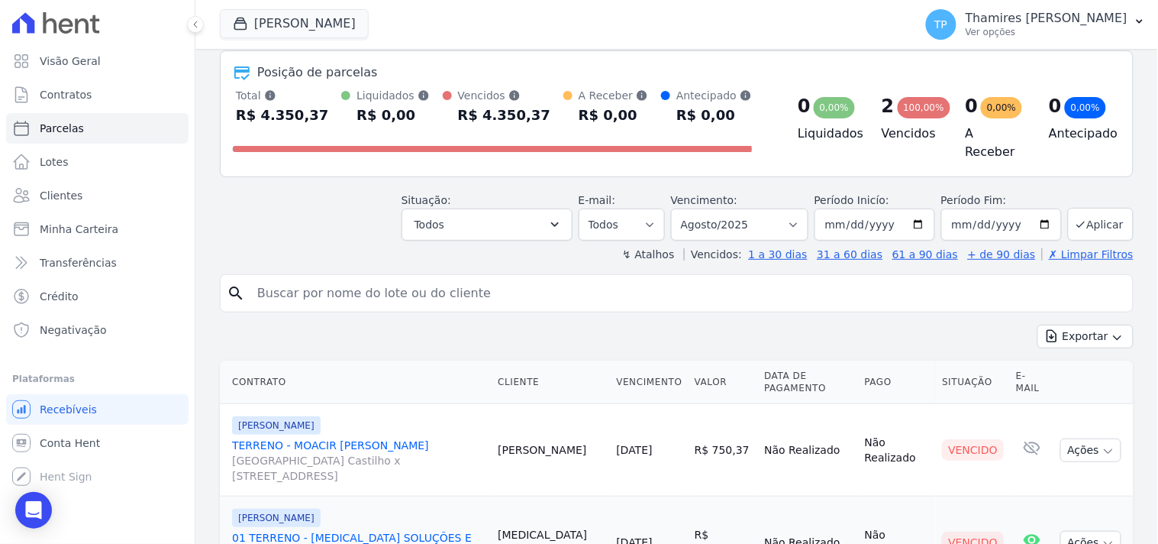
scroll to position [154, 0]
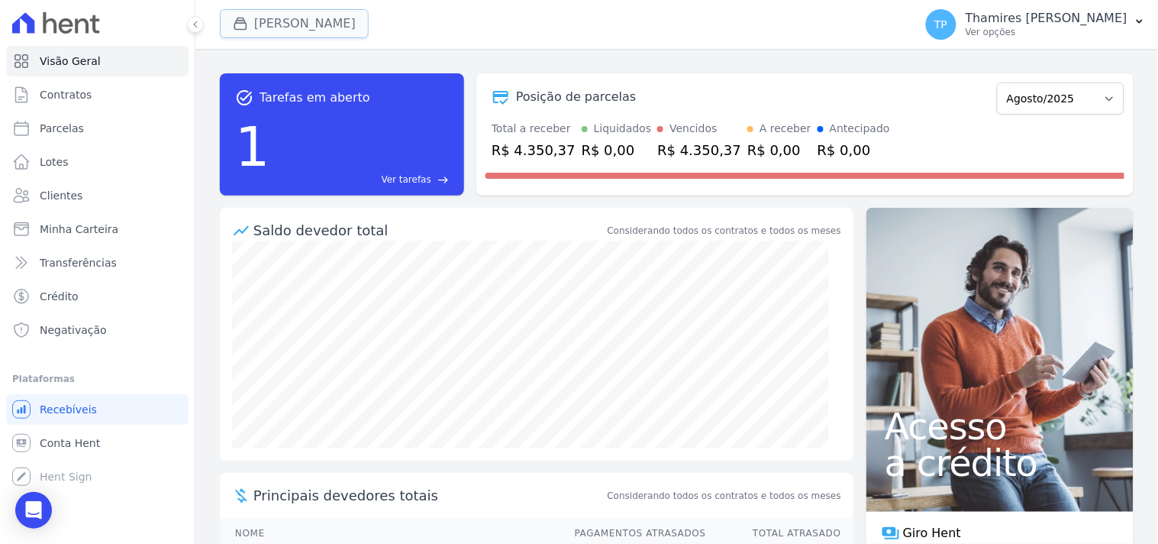
click at [344, 31] on button "[PERSON_NAME]" at bounding box center [294, 23] width 149 height 29
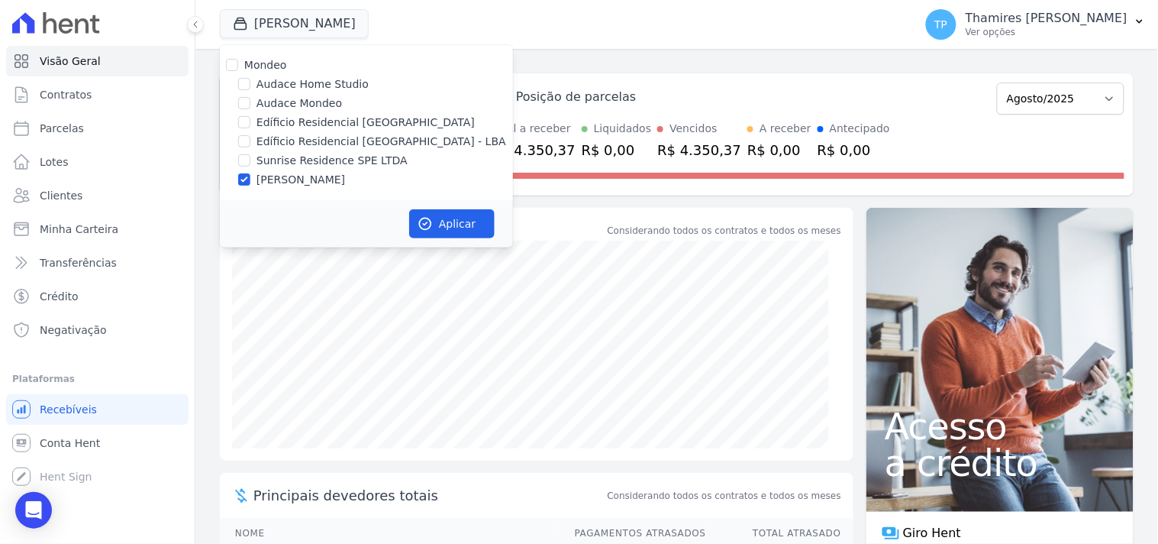
click at [329, 163] on label "Sunrise Residence SPE LTDA" at bounding box center [332, 161] width 151 height 16
click at [250, 163] on input "Sunrise Residence SPE LTDA" at bounding box center [244, 160] width 12 height 12
checkbox input "true"
click at [330, 185] on label "[PERSON_NAME]" at bounding box center [301, 180] width 89 height 16
click at [250, 185] on input "[PERSON_NAME]" at bounding box center [244, 179] width 12 height 12
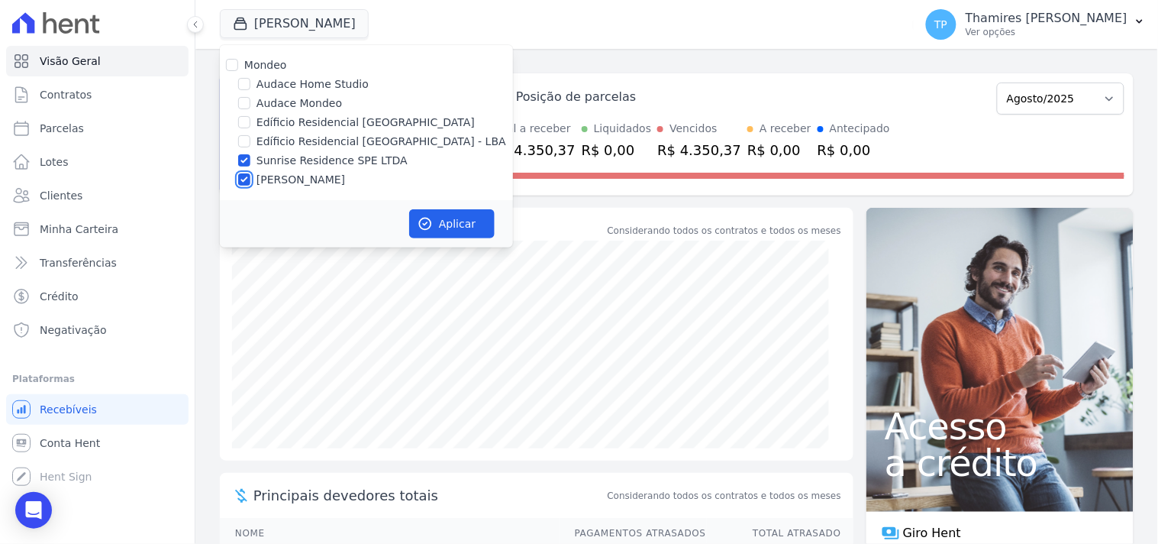
checkbox input "false"
click at [479, 229] on button "Aplicar" at bounding box center [452, 223] width 86 height 29
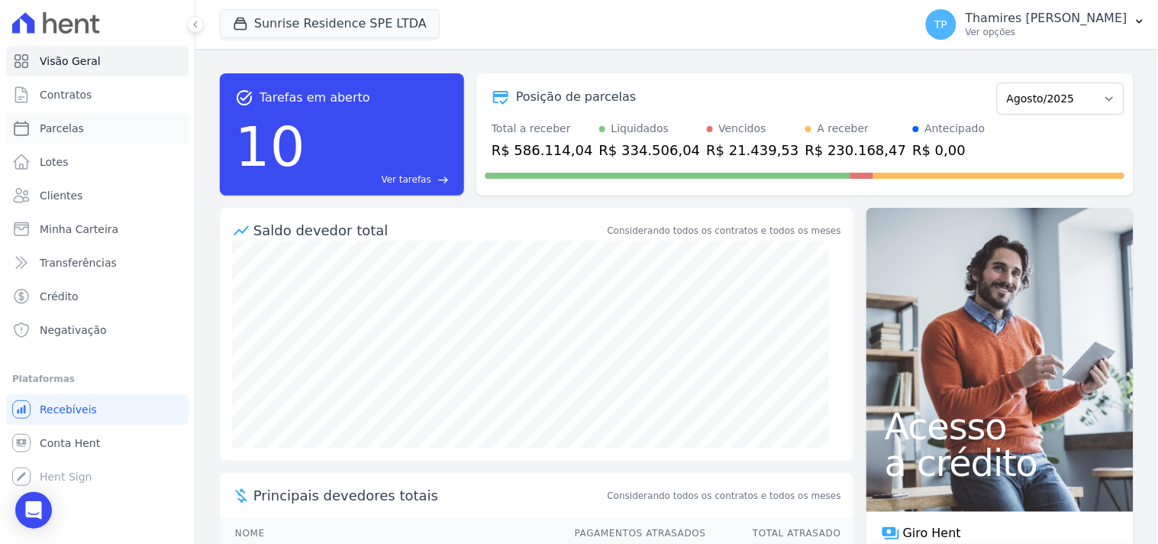
click at [157, 140] on link "Parcelas" at bounding box center [97, 128] width 182 height 31
select select
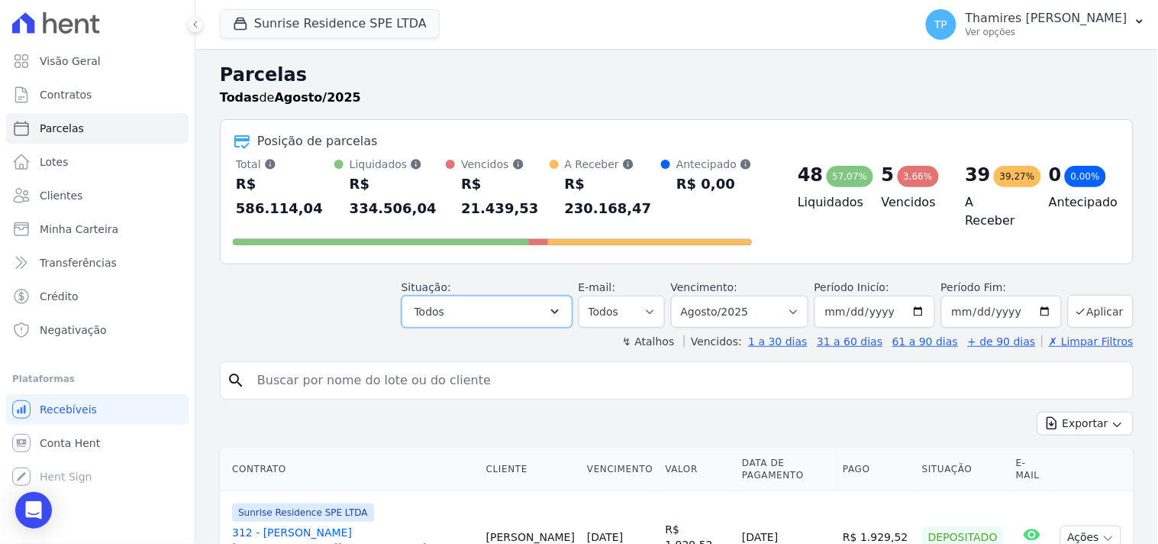
drag, startPoint x: 472, startPoint y: 293, endPoint x: 468, endPoint y: 313, distance: 20.2
click at [472, 296] on button "Todos" at bounding box center [487, 312] width 171 height 32
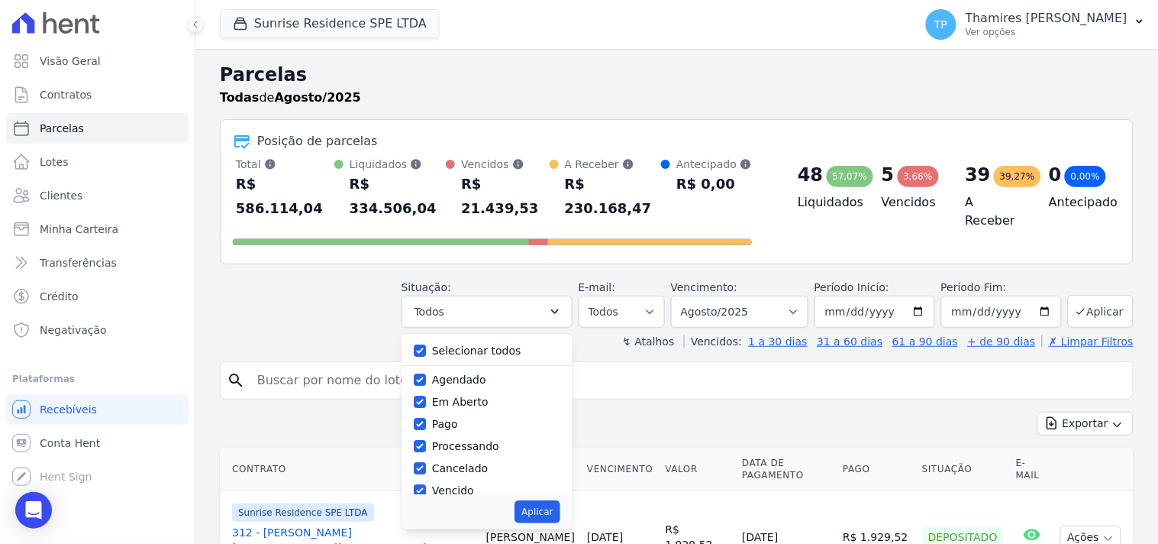
click at [467, 344] on label "Selecionar todos" at bounding box center [476, 350] width 89 height 12
click at [426, 344] on input "Selecionar todos" at bounding box center [420, 350] width 12 height 12
checkbox input "false"
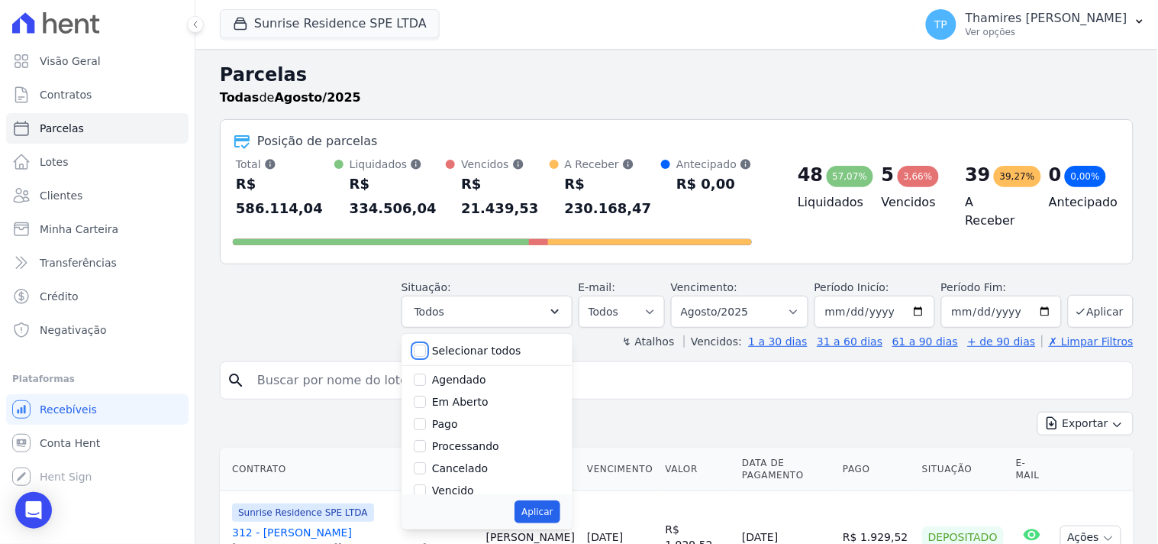
checkbox input "false"
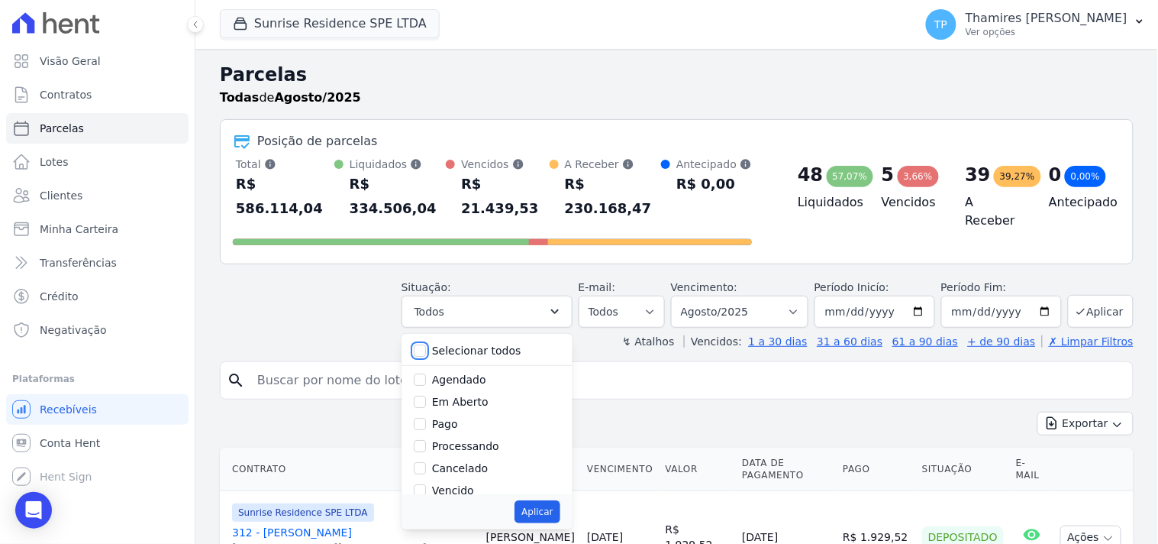
checkbox input "false"
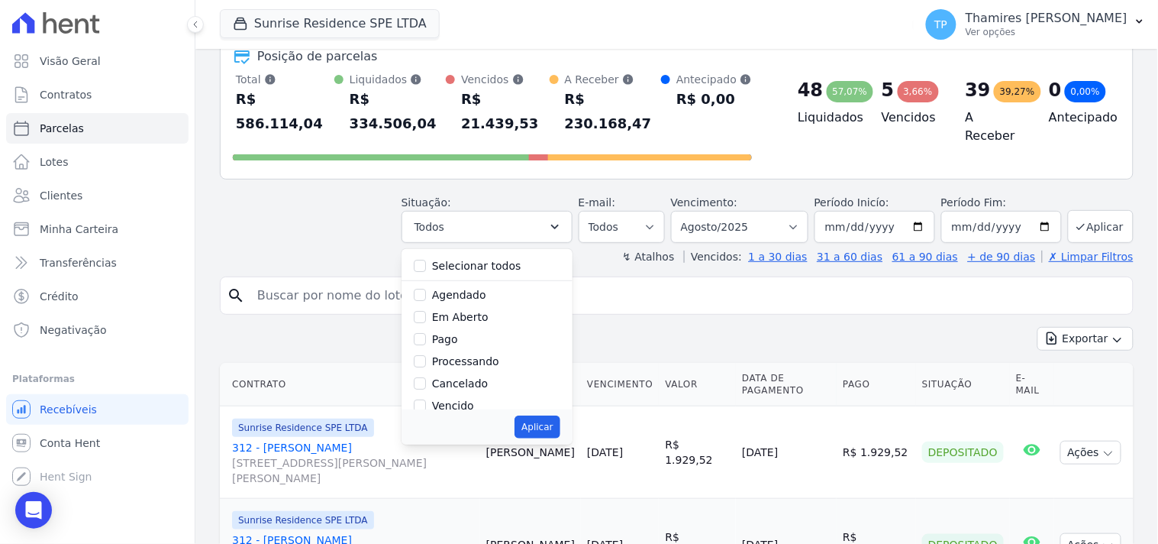
click at [455, 333] on label "Pago" at bounding box center [445, 339] width 26 height 12
click at [426, 333] on input "Pago" at bounding box center [420, 339] width 12 height 12
checkbox input "true"
click at [464, 337] on label "Transferindo" at bounding box center [465, 343] width 66 height 12
click at [426, 337] on input "Transferindo" at bounding box center [420, 343] width 12 height 12
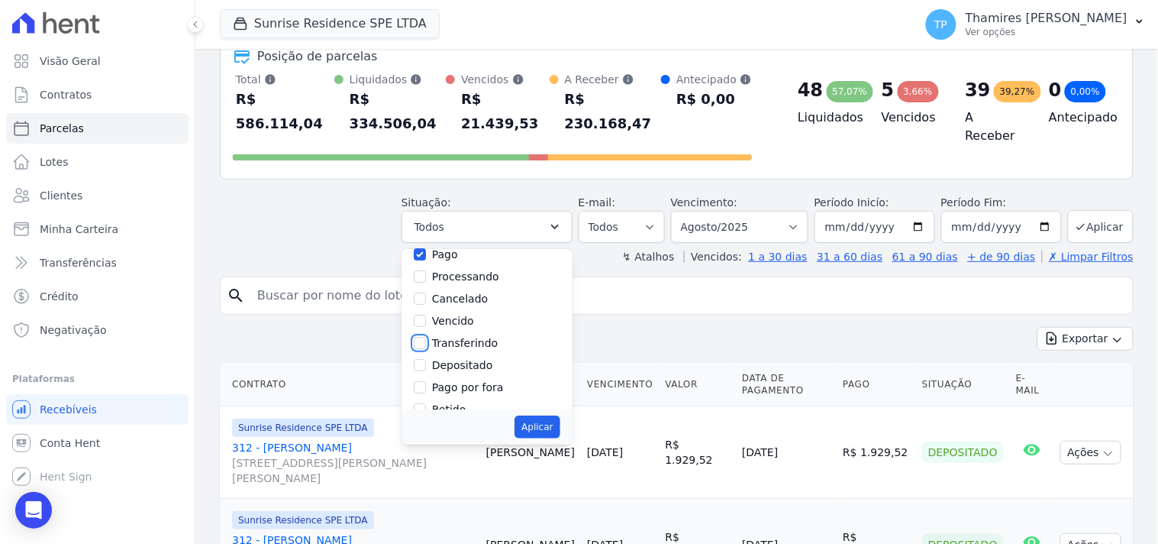
checkbox input "true"
click at [560, 415] on button "Aplicar" at bounding box center [537, 426] width 45 height 23
select select "paid"
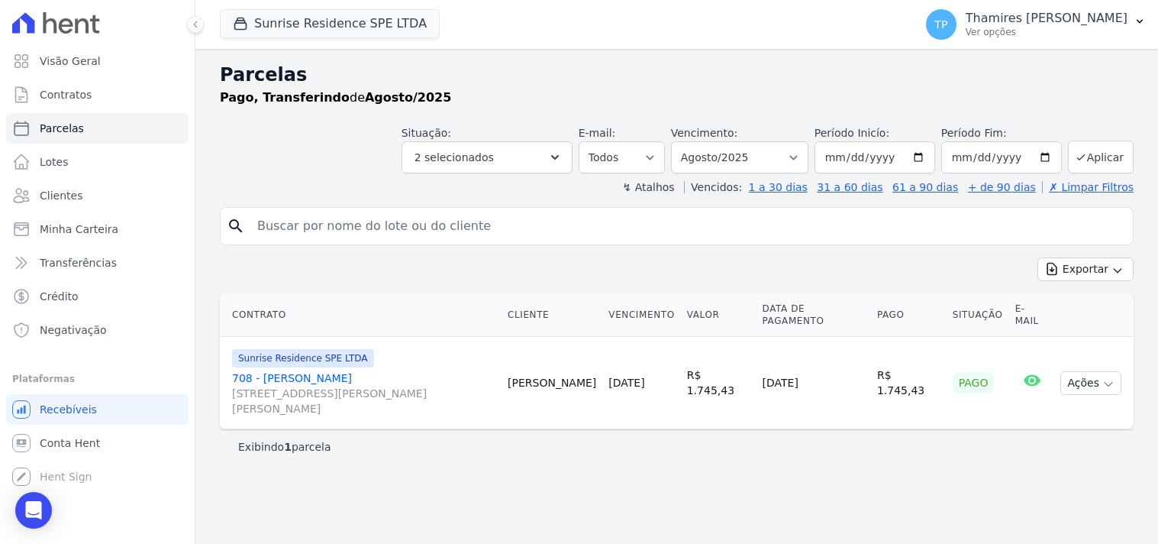
select select
click at [531, 140] on div "Situação: Agendado Em Aberto Pago Processando Cancelado Vencido Transferindo De…" at bounding box center [487, 149] width 171 height 48
click at [528, 153] on button "2 selecionados" at bounding box center [487, 157] width 171 height 32
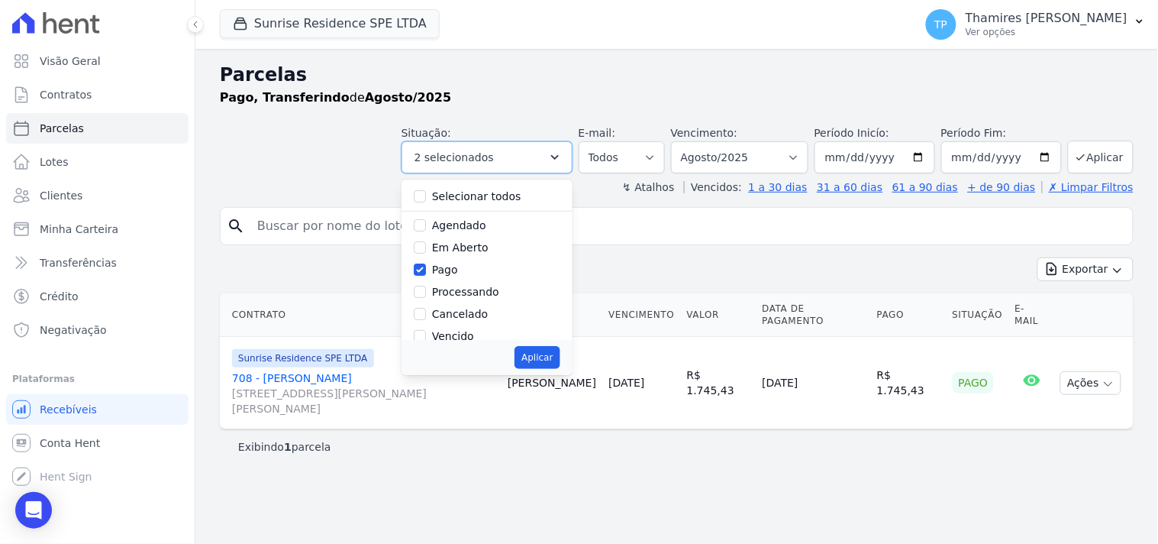
scroll to position [102, 0]
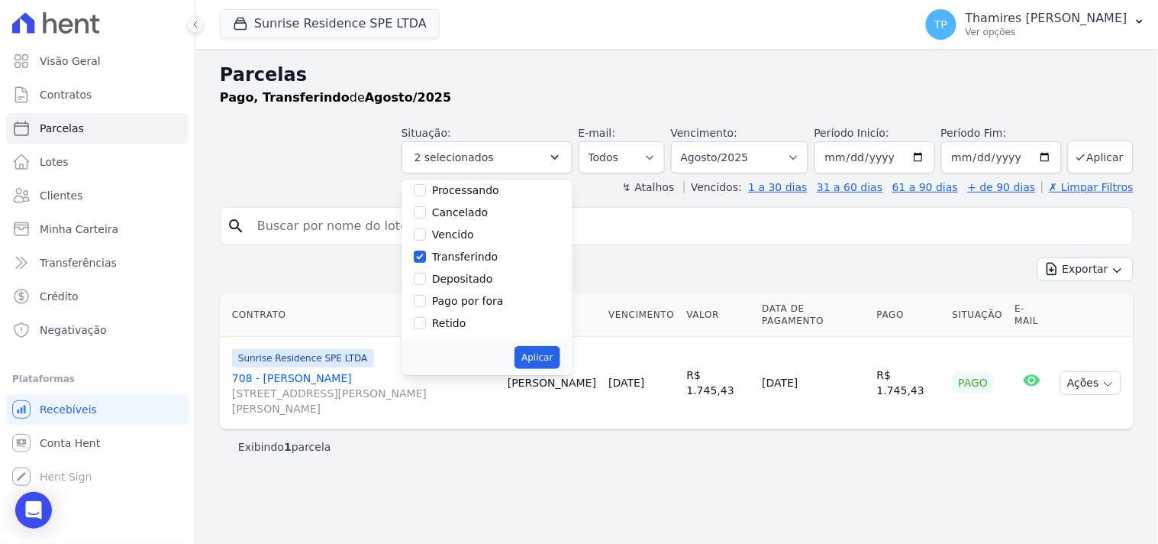
click at [347, 241] on div "search" at bounding box center [677, 226] width 914 height 38
